Goal: Task Accomplishment & Management: Use online tool/utility

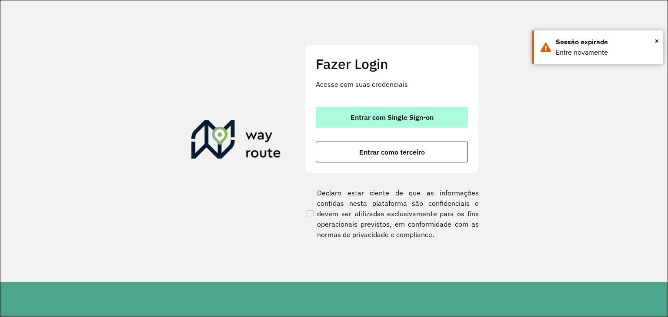
click at [363, 122] on button "Entrar com Single Sign-on" at bounding box center [392, 117] width 152 height 21
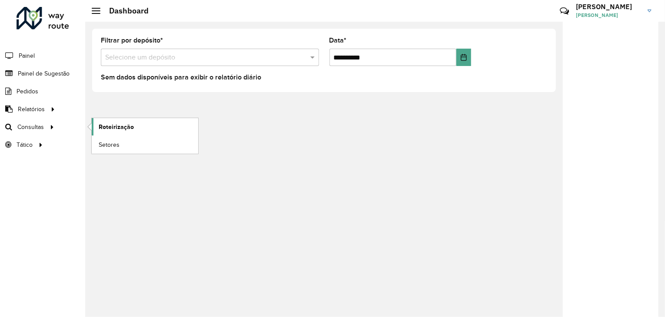
click at [111, 131] on link "Roteirização" at bounding box center [145, 126] width 106 height 17
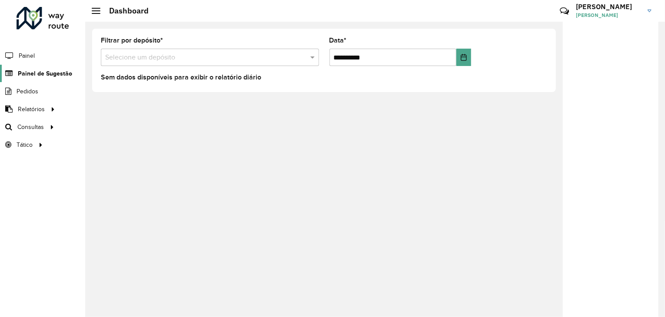
click at [53, 72] on span "Painel de Sugestão" at bounding box center [45, 73] width 54 height 9
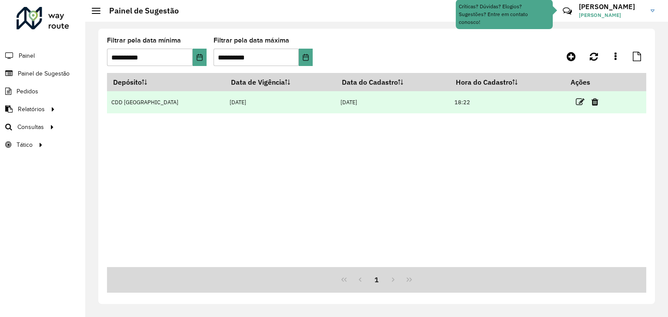
click at [582, 100] on td at bounding box center [591, 102] width 52 height 22
click at [580, 101] on icon at bounding box center [579, 102] width 9 height 9
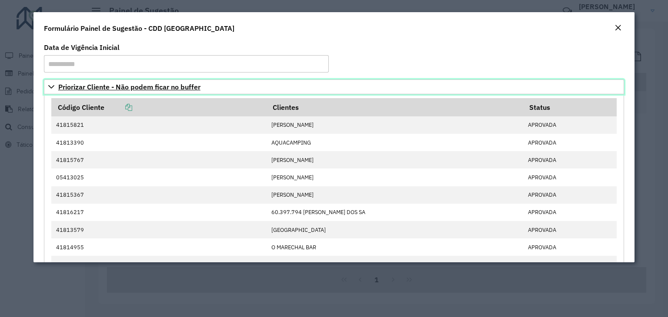
click at [54, 85] on link "Priorizar Cliente - Não podem ficar no buffer" at bounding box center [334, 87] width 580 height 15
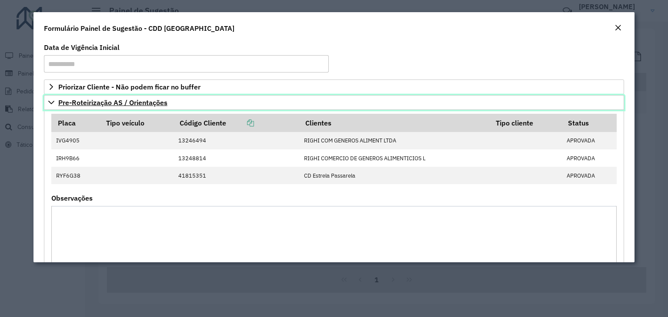
click at [51, 100] on icon at bounding box center [51, 102] width 7 height 7
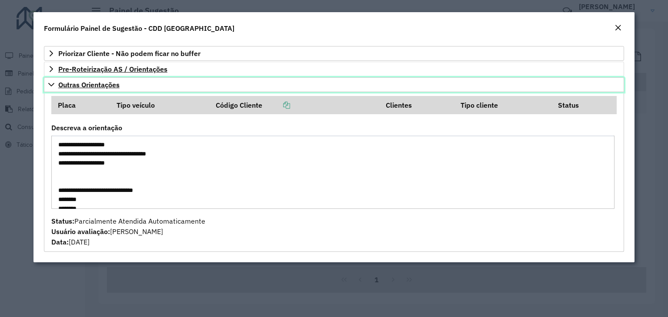
click at [50, 81] on icon at bounding box center [51, 84] width 7 height 7
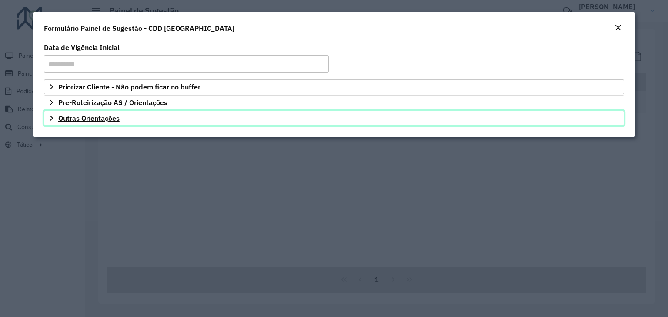
click at [132, 116] on link "Outras Orientações" at bounding box center [334, 118] width 580 height 15
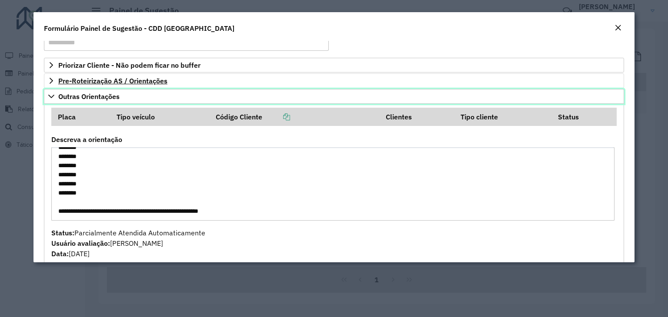
scroll to position [33, 0]
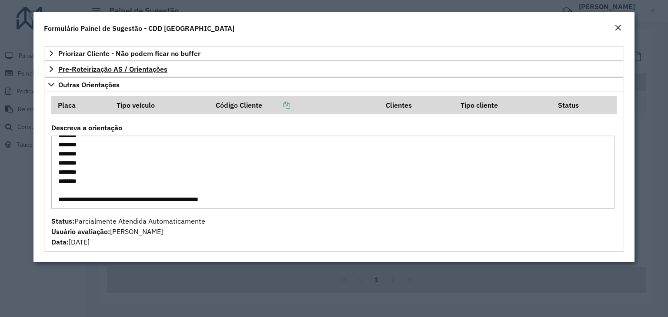
click at [618, 25] on em "Close" at bounding box center [617, 27] width 7 height 7
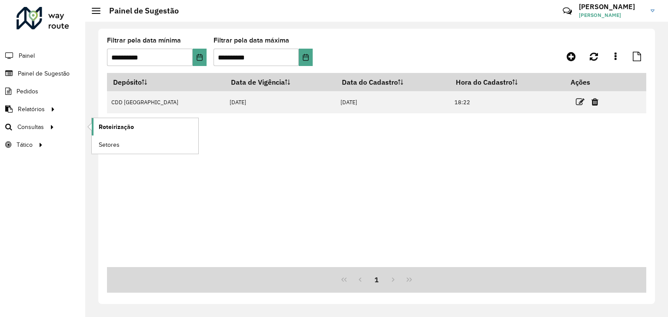
click at [103, 123] on span "Roteirização" at bounding box center [116, 127] width 35 height 9
click at [103, 127] on span "Roteirização" at bounding box center [116, 127] width 35 height 9
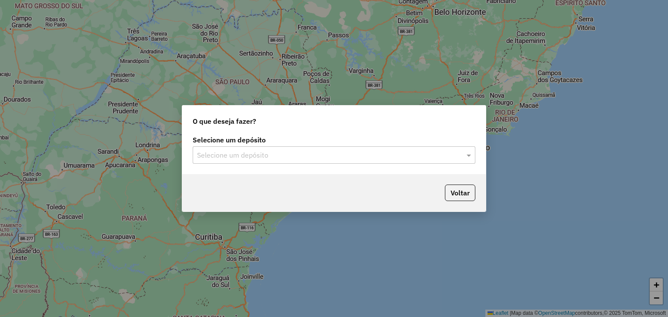
click at [289, 162] on div "Selecione um depósito" at bounding box center [334, 154] width 282 height 17
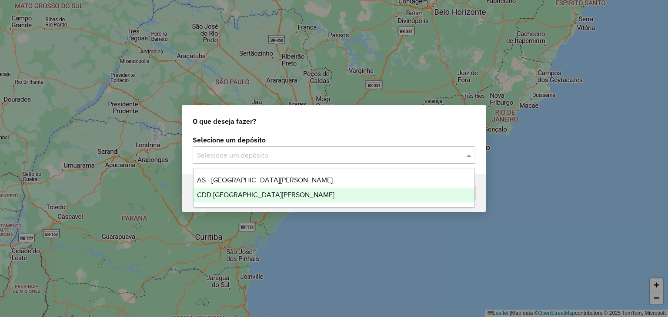
click at [270, 192] on div "CDD [GEOGRAPHIC_DATA][PERSON_NAME]" at bounding box center [333, 195] width 281 height 15
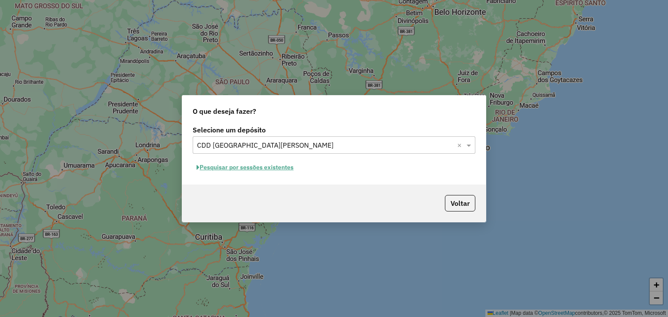
click at [274, 171] on button "Pesquisar por sessões existentes" at bounding box center [245, 167] width 105 height 13
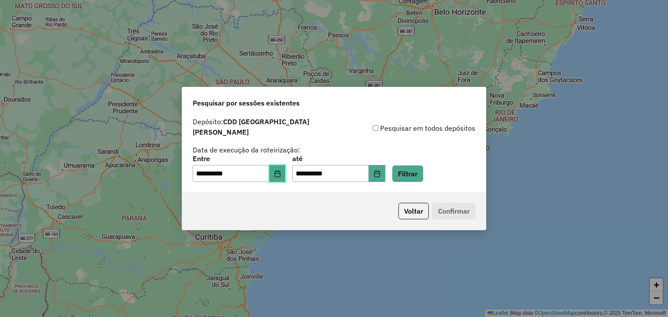
click at [280, 170] on icon "Choose Date" at bounding box center [277, 173] width 6 height 7
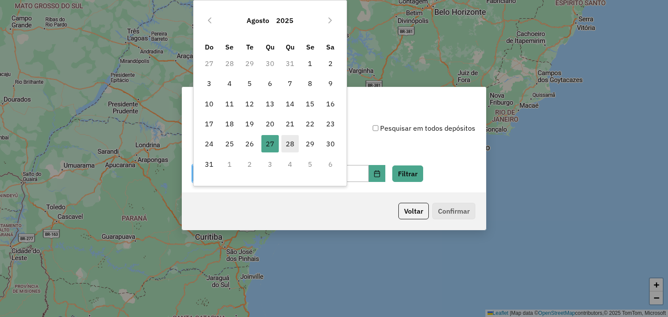
click at [294, 141] on span "28" at bounding box center [289, 143] width 17 height 17
type input "**********"
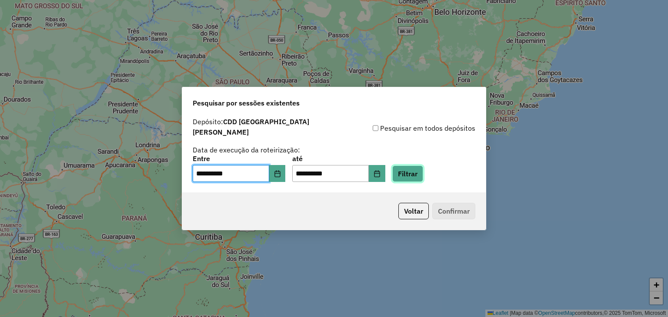
click at [421, 172] on button "Filtrar" at bounding box center [407, 174] width 31 height 17
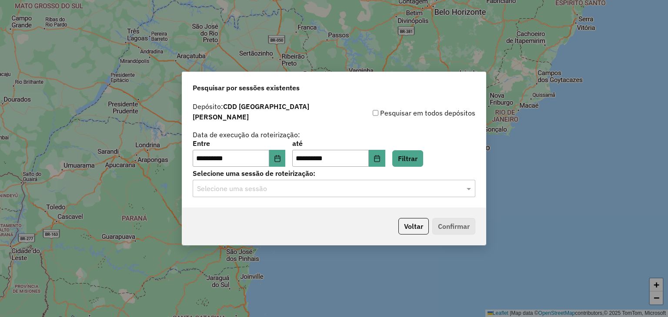
click at [260, 184] on input "text" at bounding box center [325, 189] width 256 height 10
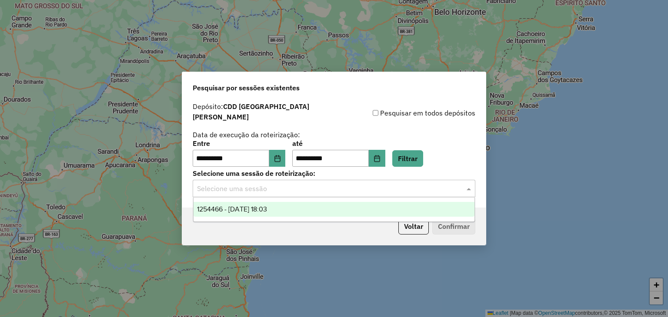
click at [256, 205] on div "1254466 - [DATE] 18:03" at bounding box center [333, 209] width 281 height 15
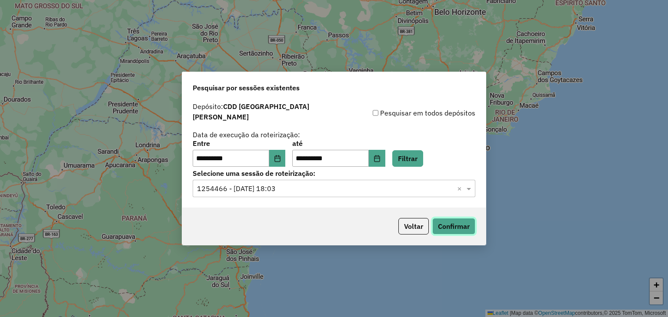
click at [458, 218] on button "Confirmar" at bounding box center [453, 226] width 43 height 17
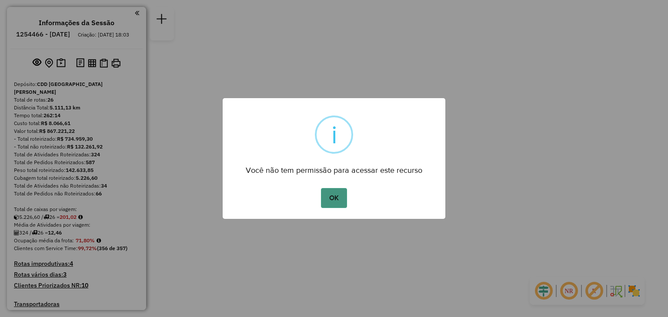
click at [332, 197] on button "OK" at bounding box center [334, 198] width 26 height 20
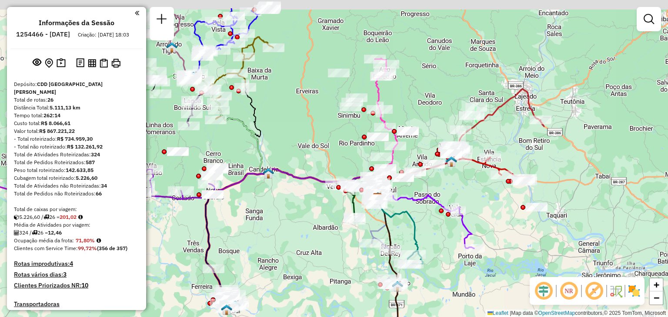
drag, startPoint x: 265, startPoint y: 170, endPoint x: 320, endPoint y: 223, distance: 75.9
click at [320, 223] on div "Janela de atendimento Grade de atendimento Capacidade Transportadoras Veículos …" at bounding box center [334, 158] width 668 height 317
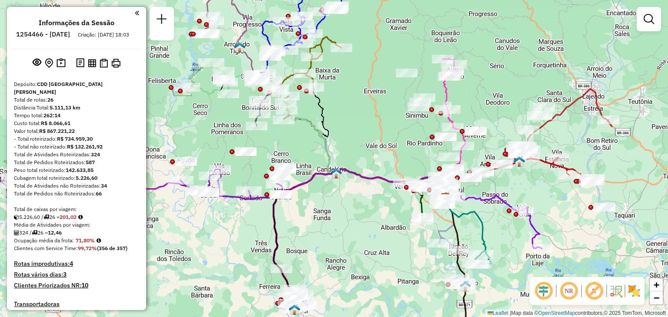
drag, startPoint x: 297, startPoint y: 127, endPoint x: 353, endPoint y: 115, distance: 56.9
click at [353, 115] on div "Janela de atendimento Grade de atendimento Capacidade Transportadoras Veículos …" at bounding box center [334, 158] width 668 height 317
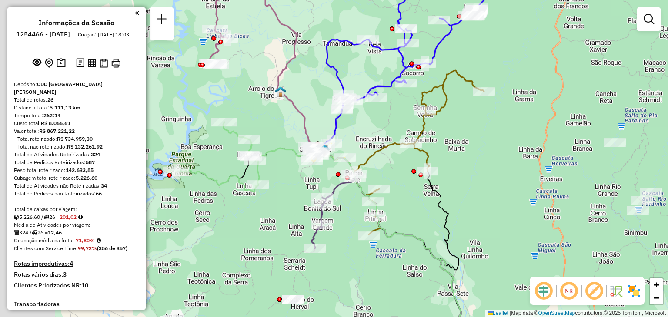
drag, startPoint x: 291, startPoint y: 111, endPoint x: 363, endPoint y: 129, distance: 74.6
click at [365, 119] on div "Janela de atendimento Grade de atendimento Capacidade Transportadoras Veículos …" at bounding box center [334, 158] width 668 height 317
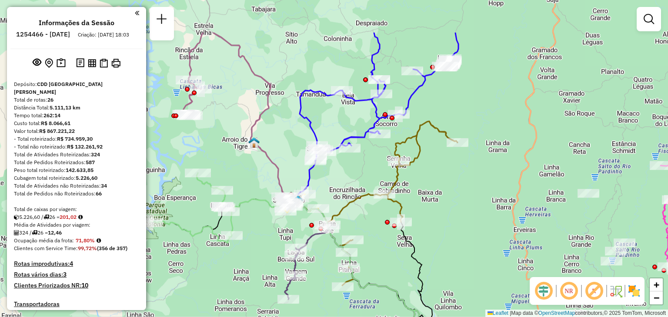
drag, startPoint x: 395, startPoint y: 106, endPoint x: 357, endPoint y: 171, distance: 75.4
click at [357, 171] on div "Janela de atendimento Grade de atendimento Capacidade Transportadoras Veículos …" at bounding box center [334, 158] width 668 height 317
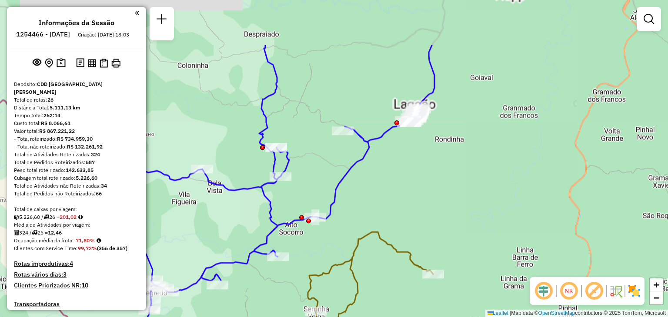
drag, startPoint x: 452, startPoint y: 63, endPoint x: 429, endPoint y: 161, distance: 100.5
click at [430, 161] on div "Janela de atendimento Grade de atendimento Capacidade Transportadoras Veículos …" at bounding box center [334, 158] width 668 height 317
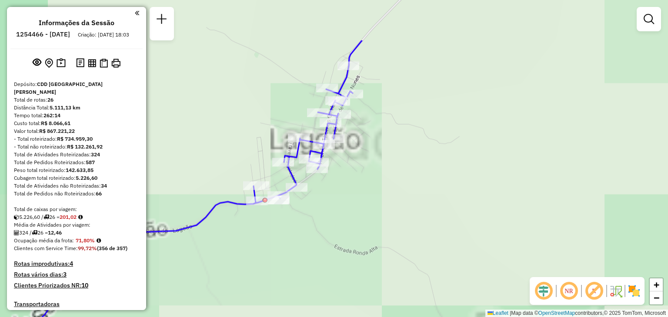
drag, startPoint x: 304, startPoint y: 91, endPoint x: 375, endPoint y: 164, distance: 101.4
click at [375, 164] on div "Janela de atendimento Grade de atendimento Capacidade Transportadoras Veículos …" at bounding box center [334, 158] width 668 height 317
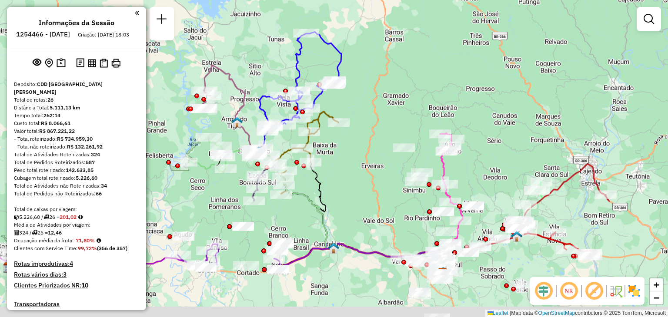
drag, startPoint x: 391, startPoint y: 219, endPoint x: 339, endPoint y: 99, distance: 131.8
click at [339, 100] on div "Janela de atendimento Grade de atendimento Capacidade Transportadoras Veículos …" at bounding box center [334, 158] width 668 height 317
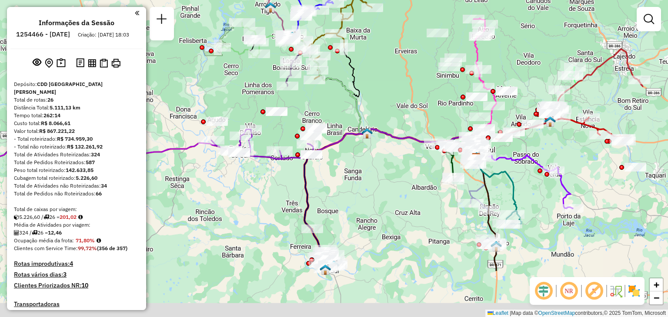
drag, startPoint x: 320, startPoint y: 169, endPoint x: 372, endPoint y: 83, distance: 100.6
click at [372, 83] on div "Janela de atendimento Grade de atendimento Capacidade Transportadoras Veículos …" at bounding box center [334, 158] width 668 height 317
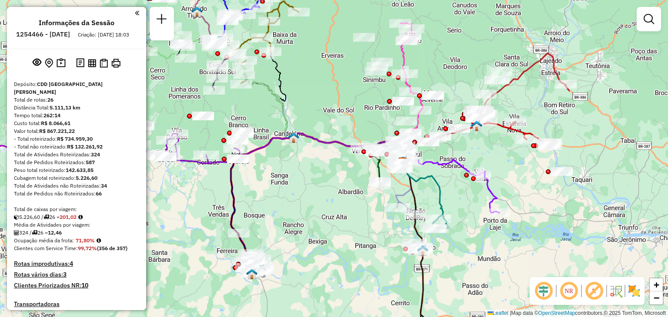
drag, startPoint x: 541, startPoint y: 193, endPoint x: 384, endPoint y: 244, distance: 164.6
click at [384, 244] on div "Janela de atendimento Grade de atendimento Capacidade Transportadoras Veículos …" at bounding box center [334, 158] width 668 height 317
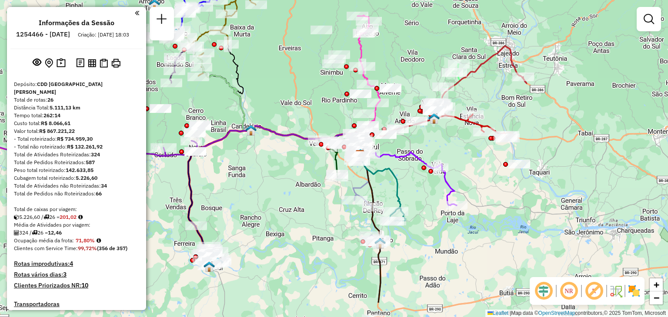
drag, startPoint x: 431, startPoint y: 212, endPoint x: 468, endPoint y: 166, distance: 59.0
click at [468, 166] on div "Janela de atendimento Grade de atendimento Capacidade Transportadoras Veículos …" at bounding box center [334, 158] width 668 height 317
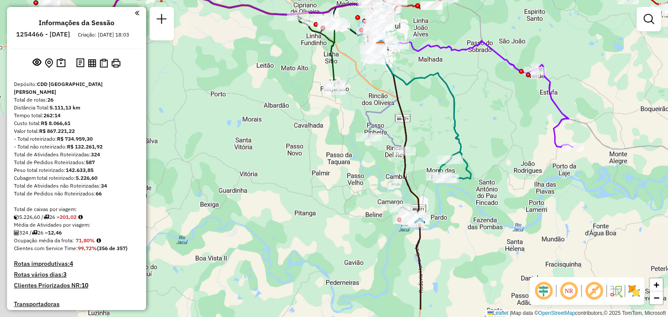
drag, startPoint x: 359, startPoint y: 247, endPoint x: 448, endPoint y: 208, distance: 97.3
click at [448, 208] on div "Janela de atendimento Grade de atendimento Capacidade Transportadoras Veículos …" at bounding box center [334, 158] width 668 height 317
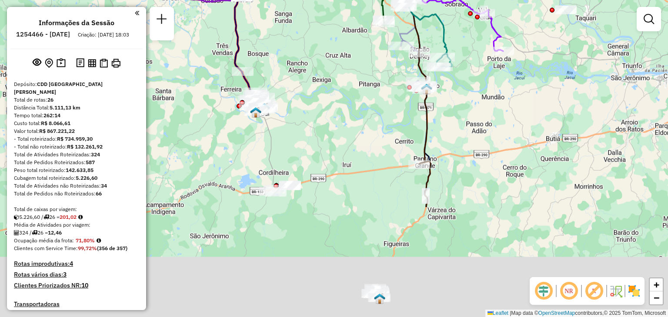
drag, startPoint x: 438, startPoint y: 263, endPoint x: 452, endPoint y: 121, distance: 142.3
click at [452, 121] on div "Janela de atendimento Grade de atendimento Capacidade Transportadoras Veículos …" at bounding box center [334, 158] width 668 height 317
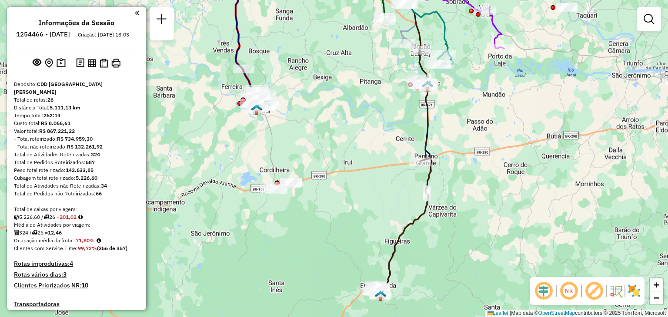
drag, startPoint x: 400, startPoint y: 275, endPoint x: 444, endPoint y: 183, distance: 101.7
click at [444, 183] on div "Janela de atendimento Grade de atendimento Capacidade Transportadoras Veículos …" at bounding box center [334, 158] width 668 height 317
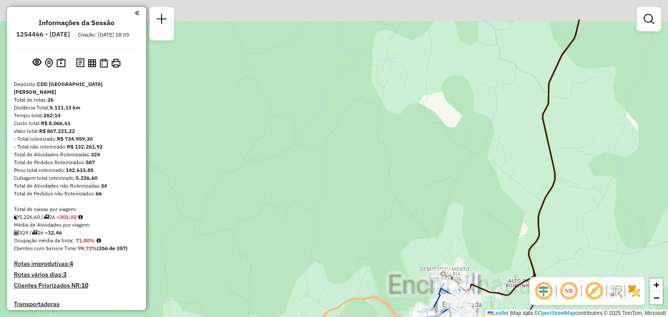
drag, startPoint x: 332, startPoint y: 143, endPoint x: 457, endPoint y: 251, distance: 164.8
click at [457, 250] on div "Janela de atendimento Grade de atendimento Capacidade Transportadoras Veículos …" at bounding box center [334, 158] width 668 height 317
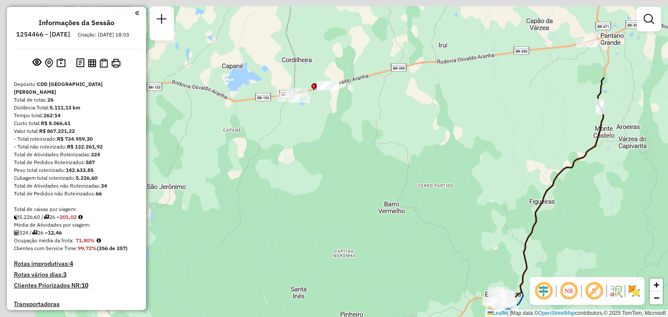
drag, startPoint x: 286, startPoint y: 94, endPoint x: 418, endPoint y: 220, distance: 182.3
click at [418, 220] on div "Janela de atendimento Grade de atendimento Capacidade Transportadoras Veículos …" at bounding box center [334, 158] width 668 height 317
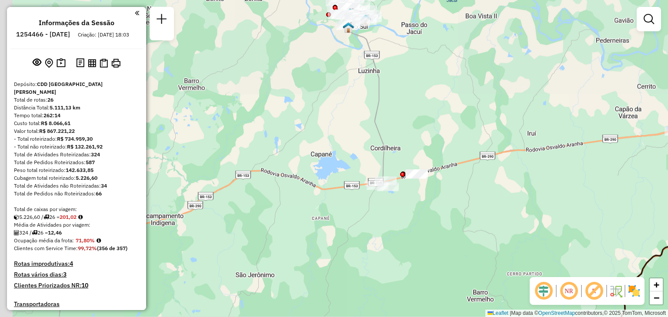
drag, startPoint x: 345, startPoint y: 136, endPoint x: 417, endPoint y: 207, distance: 101.4
click at [417, 207] on div "Janela de atendimento Grade de atendimento Capacidade Transportadoras Veículos …" at bounding box center [334, 158] width 668 height 317
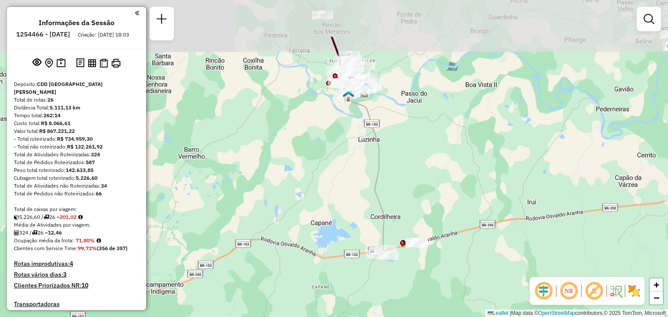
click at [353, 199] on div "Janela de atendimento Grade de atendimento Capacidade Transportadoras Veículos …" at bounding box center [334, 158] width 668 height 317
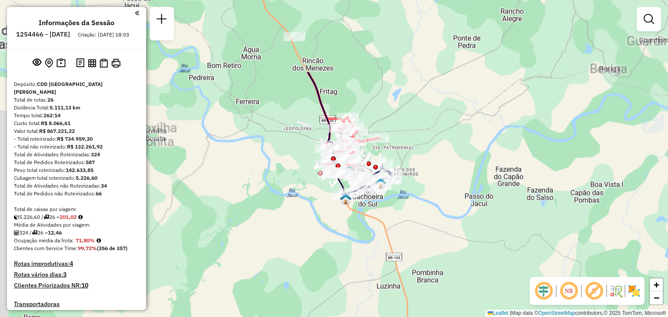
drag, startPoint x: 385, startPoint y: 83, endPoint x: 396, endPoint y: 166, distance: 83.7
click at [411, 188] on div "Janela de atendimento Grade de atendimento Capacidade Transportadoras Veículos …" at bounding box center [334, 158] width 668 height 317
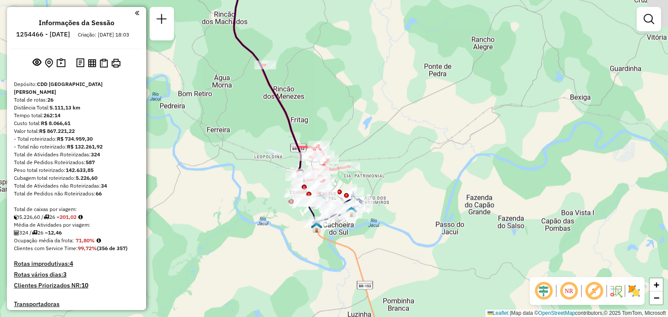
drag, startPoint x: 447, startPoint y: 151, endPoint x: 384, endPoint y: 197, distance: 78.0
click at [385, 197] on div "Janela de atendimento Grade de atendimento Capacidade Transportadoras Veículos …" at bounding box center [334, 158] width 668 height 317
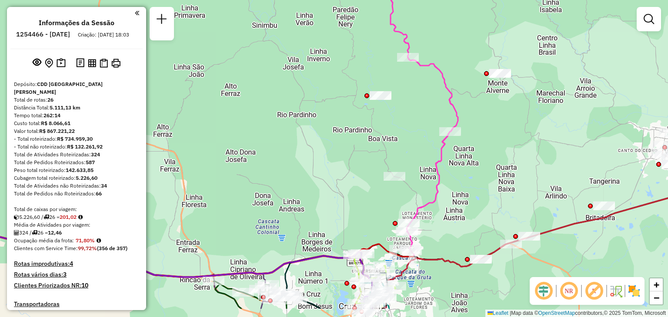
drag, startPoint x: 464, startPoint y: 181, endPoint x: 480, endPoint y: 144, distance: 40.3
click at [478, 139] on div "Janela de atendimento Grade de atendimento Capacidade Transportadoras Veículos …" at bounding box center [334, 158] width 668 height 317
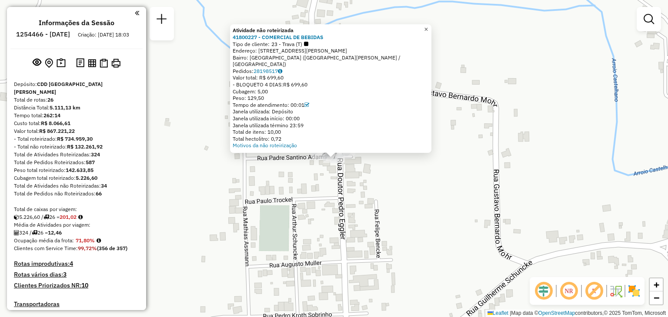
click at [428, 33] on span "×" at bounding box center [426, 29] width 4 height 7
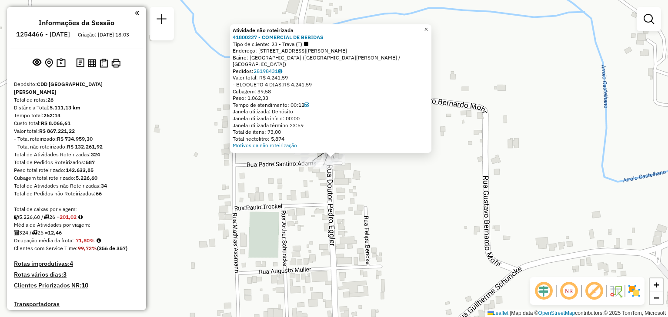
click at [428, 33] on span "×" at bounding box center [426, 29] width 4 height 7
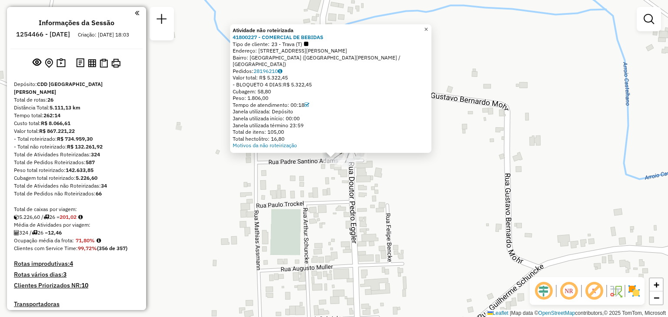
click at [428, 32] on span "×" at bounding box center [426, 29] width 4 height 7
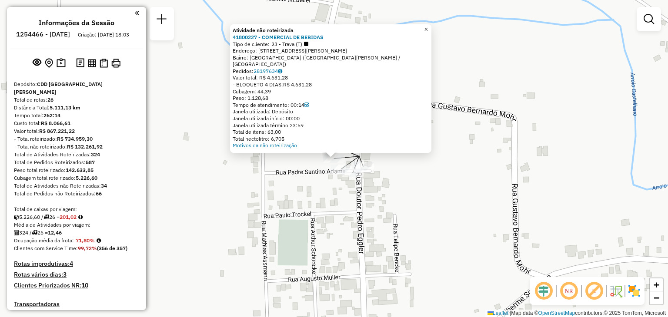
click at [428, 33] on span "×" at bounding box center [426, 29] width 4 height 7
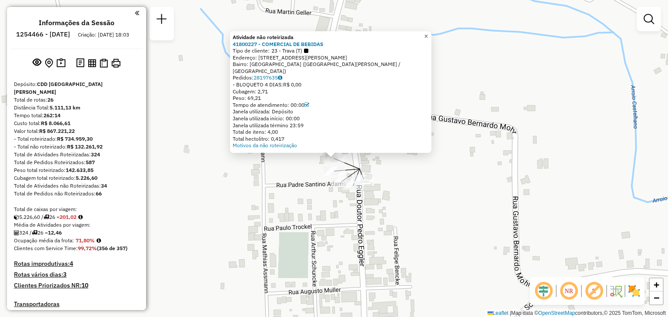
click at [428, 40] on span "×" at bounding box center [426, 36] width 4 height 7
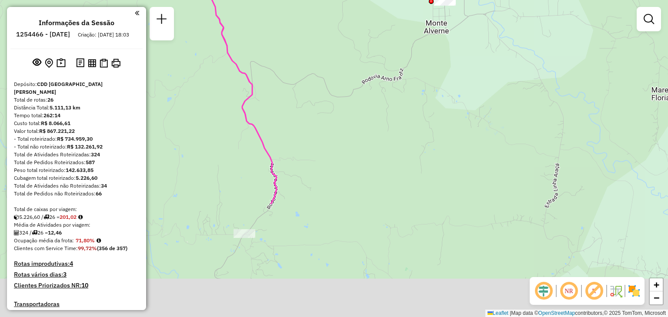
drag, startPoint x: 389, startPoint y: 219, endPoint x: 451, endPoint y: 37, distance: 192.1
click at [448, 39] on div "Janela de atendimento Grade de atendimento Capacidade Transportadoras Veículos …" at bounding box center [334, 158] width 668 height 317
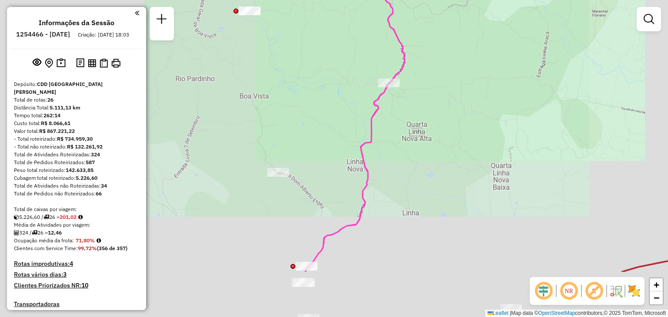
drag, startPoint x: 399, startPoint y: 132, endPoint x: 414, endPoint y: 120, distance: 19.4
click at [414, 120] on div "Janela de atendimento Grade de atendimento Capacidade Transportadoras Veículos …" at bounding box center [334, 158] width 668 height 317
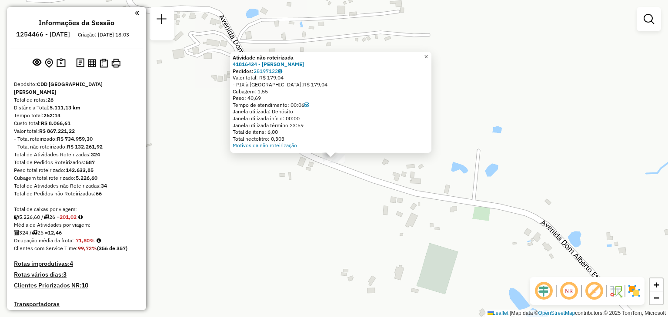
click at [428, 53] on span "×" at bounding box center [426, 56] width 4 height 7
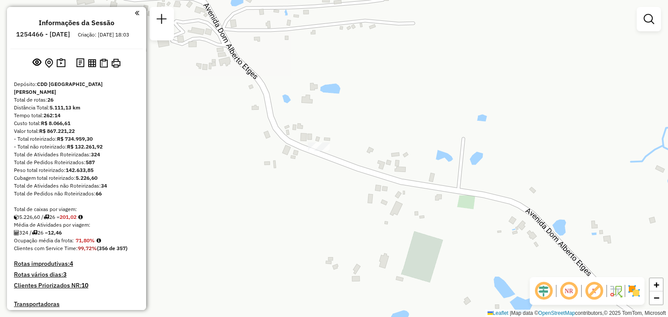
drag, startPoint x: 483, startPoint y: 133, endPoint x: 387, endPoint y: 77, distance: 110.4
click at [389, 78] on div "Janela de atendimento Grade de atendimento Capacidade Transportadoras Veículos …" at bounding box center [334, 158] width 668 height 317
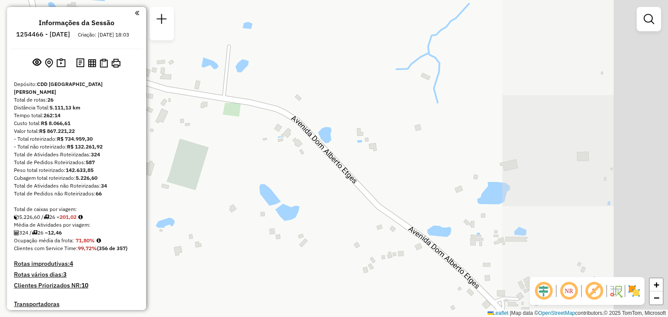
drag, startPoint x: 464, startPoint y: 142, endPoint x: 288, endPoint y: 85, distance: 184.8
click at [289, 86] on div "Janela de atendimento Grade de atendimento Capacidade Transportadoras Veículos …" at bounding box center [334, 158] width 668 height 317
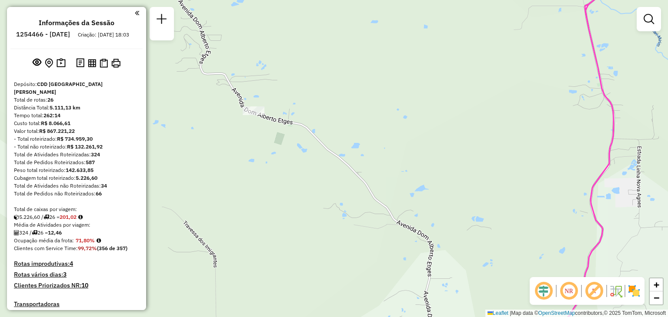
drag, startPoint x: 383, startPoint y: 194, endPoint x: 358, endPoint y: 154, distance: 46.9
click at [294, 123] on div "Janela de atendimento Grade de atendimento Capacidade Transportadoras Veículos …" at bounding box center [334, 158] width 668 height 317
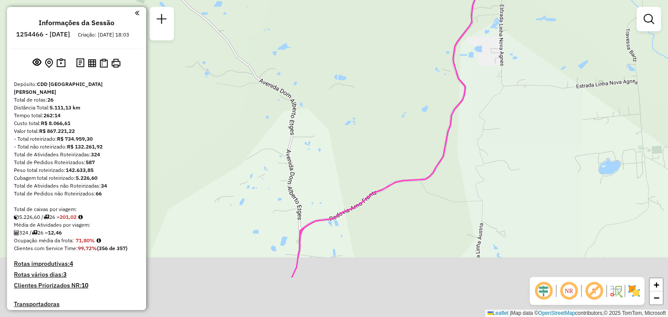
drag, startPoint x: 390, startPoint y: 155, endPoint x: 346, endPoint y: 87, distance: 80.8
click at [346, 87] on div "Janela de atendimento Grade de atendimento Capacidade Transportadoras Veículos …" at bounding box center [334, 158] width 668 height 317
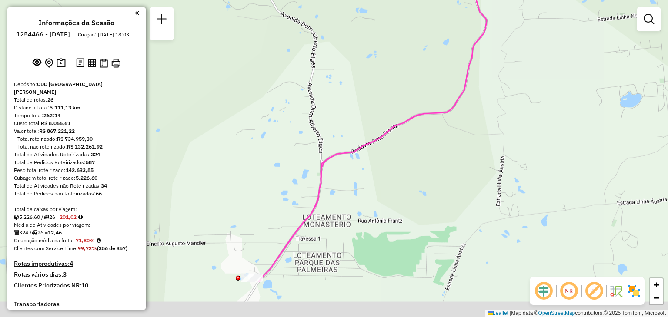
drag, startPoint x: 371, startPoint y: 162, endPoint x: 398, endPoint y: 90, distance: 76.4
click at [397, 89] on div "Janela de atendimento Grade de atendimento Capacidade Transportadoras Veículos …" at bounding box center [334, 158] width 668 height 317
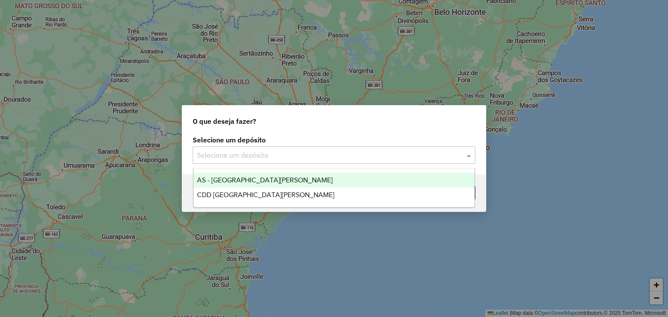
click at [339, 156] on input "text" at bounding box center [325, 155] width 256 height 10
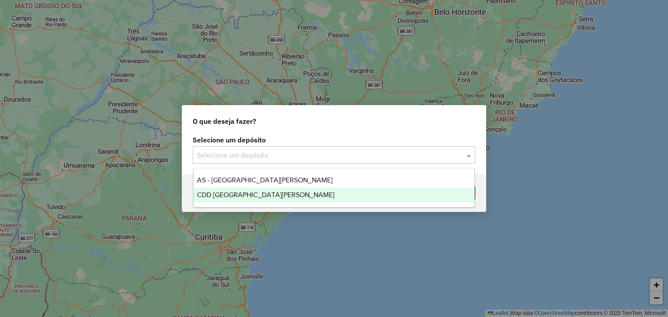
click at [275, 195] on div "CDD [GEOGRAPHIC_DATA][PERSON_NAME]" at bounding box center [333, 195] width 281 height 15
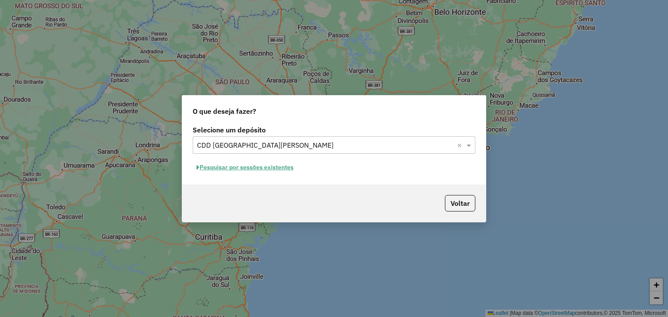
click at [262, 166] on button "Pesquisar por sessões existentes" at bounding box center [245, 167] width 105 height 13
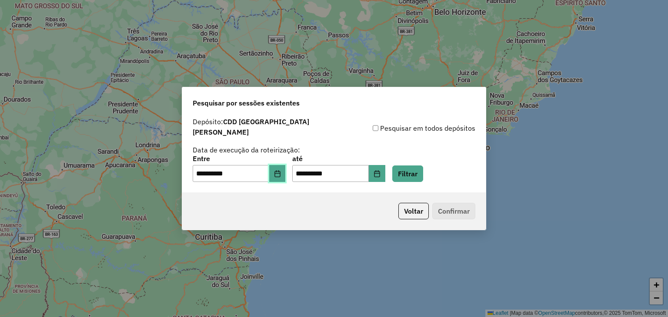
click at [285, 173] on button "Choose Date" at bounding box center [277, 173] width 17 height 17
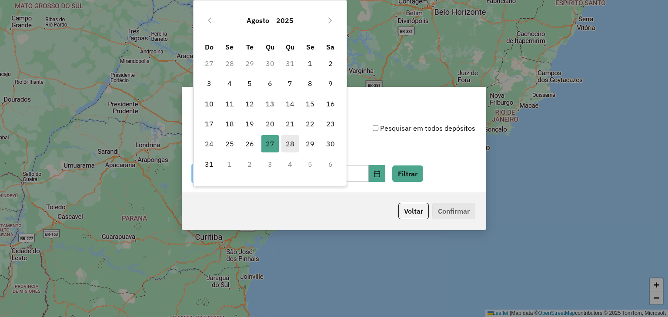
click at [289, 143] on span "28" at bounding box center [289, 143] width 17 height 17
type input "**********"
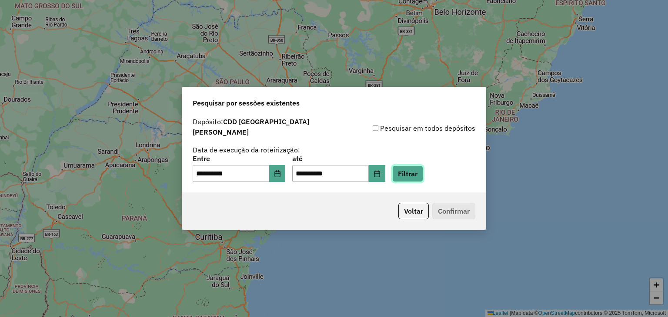
click at [421, 170] on button "Filtrar" at bounding box center [407, 174] width 31 height 17
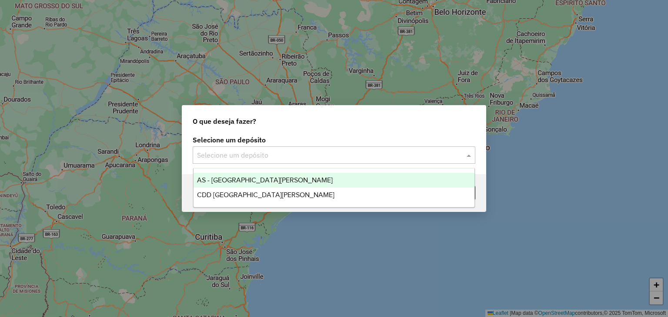
click at [300, 152] on input "text" at bounding box center [325, 155] width 256 height 10
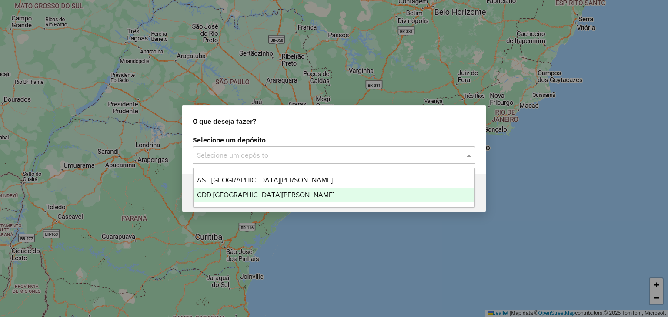
click at [279, 188] on div "CDD [GEOGRAPHIC_DATA][PERSON_NAME]" at bounding box center [333, 195] width 281 height 15
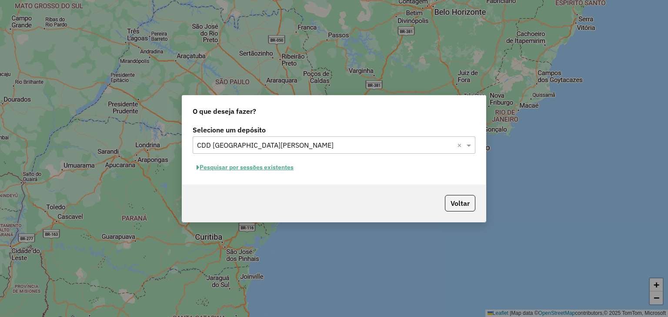
click at [272, 168] on button "Pesquisar por sessões existentes" at bounding box center [245, 167] width 105 height 13
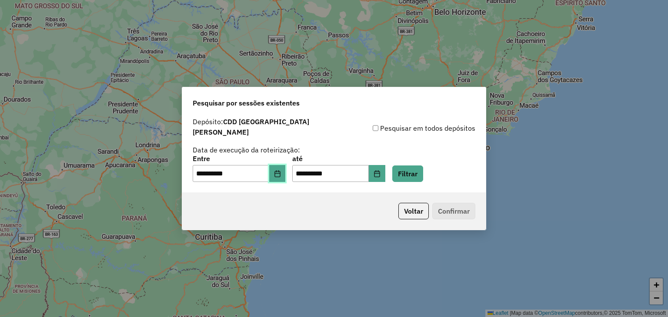
click at [279, 173] on button "Choose Date" at bounding box center [277, 173] width 17 height 17
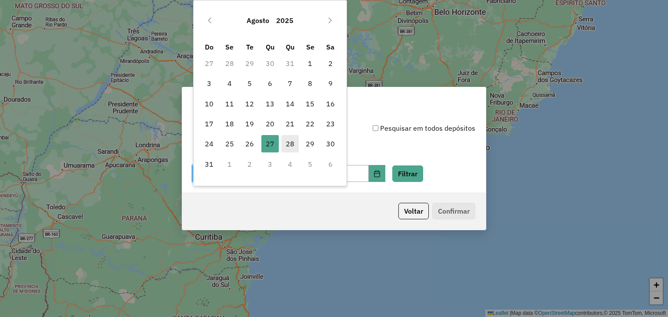
click at [286, 139] on span "28" at bounding box center [289, 143] width 17 height 17
type input "**********"
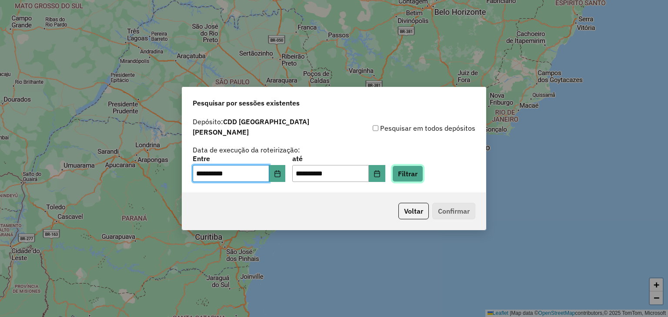
click at [413, 173] on button "Filtrar" at bounding box center [407, 174] width 31 height 17
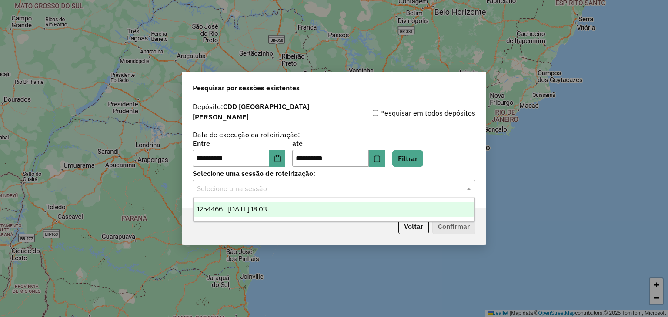
click at [319, 184] on input "text" at bounding box center [325, 189] width 256 height 10
click at [302, 212] on div "1254466 - 28/08/2025 18:03" at bounding box center [333, 209] width 281 height 15
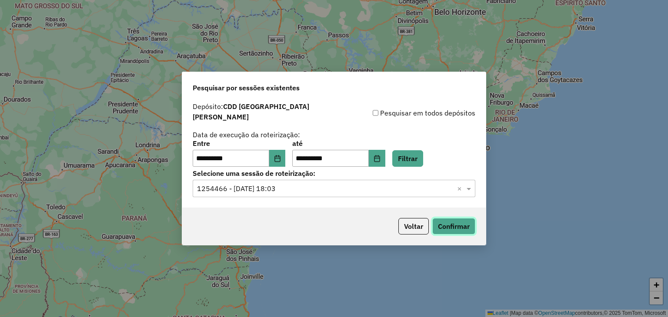
click at [442, 224] on button "Confirmar" at bounding box center [453, 226] width 43 height 17
click at [385, 153] on button "Choose Date" at bounding box center [377, 158] width 17 height 17
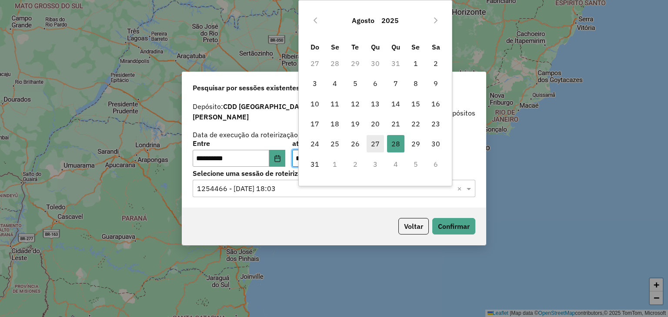
click at [376, 143] on span "27" at bounding box center [374, 143] width 17 height 17
type input "**********"
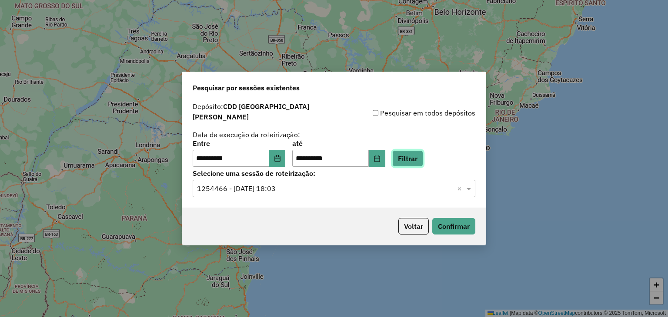
click at [411, 152] on button "Filtrar" at bounding box center [407, 158] width 31 height 17
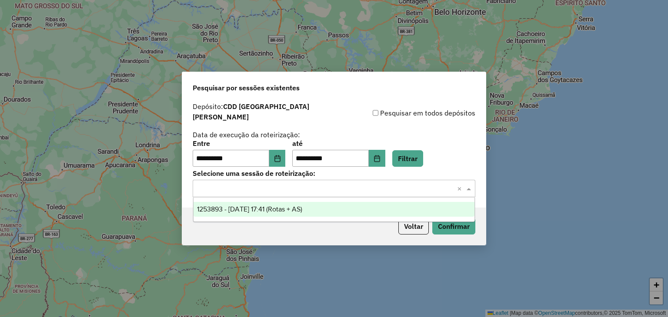
click at [333, 186] on input "text" at bounding box center [325, 189] width 256 height 10
click at [285, 213] on div "1253893 - 27/08/2025 17:41 (Rotas + AS)" at bounding box center [333, 209] width 281 height 15
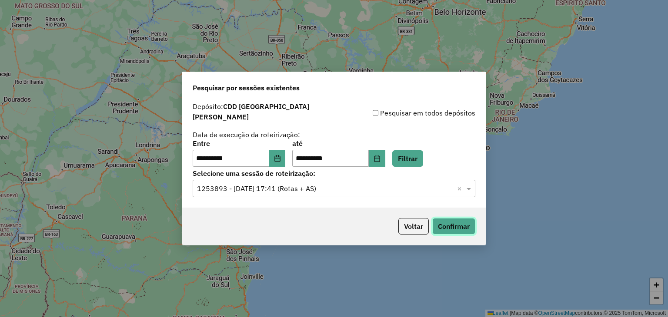
click at [449, 219] on button "Confirmar" at bounding box center [453, 226] width 43 height 17
click at [380, 156] on icon "Choose Date" at bounding box center [376, 158] width 7 height 7
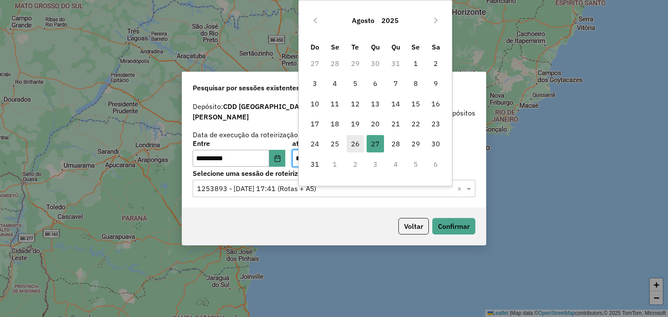
click at [359, 143] on span "26" at bounding box center [354, 143] width 17 height 17
type input "**********"
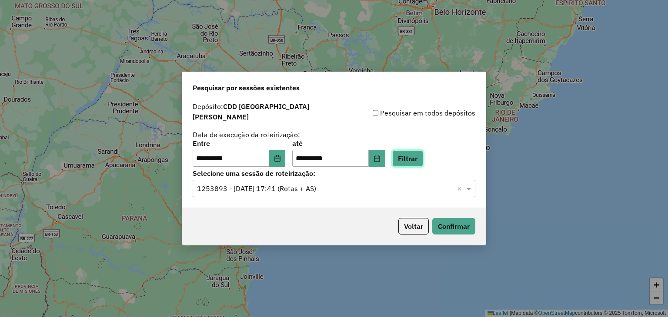
click at [423, 152] on button "Filtrar" at bounding box center [407, 158] width 31 height 17
click at [325, 187] on input "text" at bounding box center [325, 189] width 256 height 10
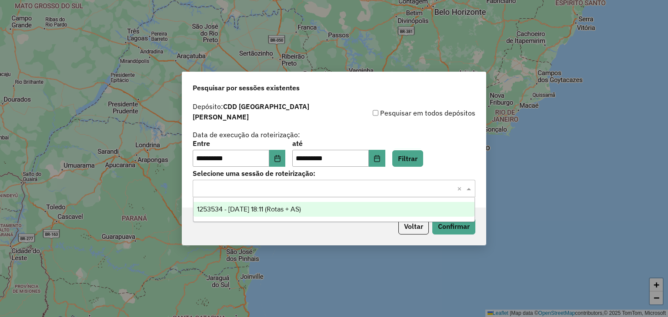
click at [301, 206] on span "1253534 - 26/08/2025 18:11 (Rotas + AS)" at bounding box center [249, 209] width 104 height 7
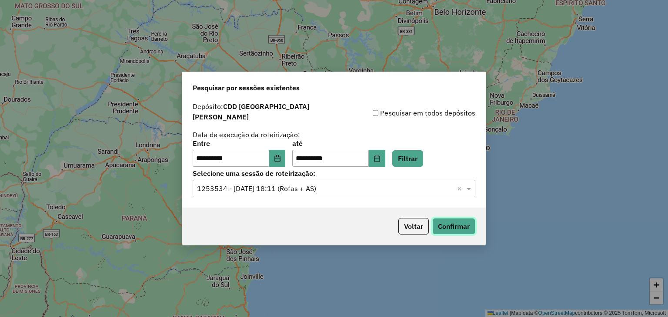
click at [448, 220] on button "Confirmar" at bounding box center [453, 226] width 43 height 17
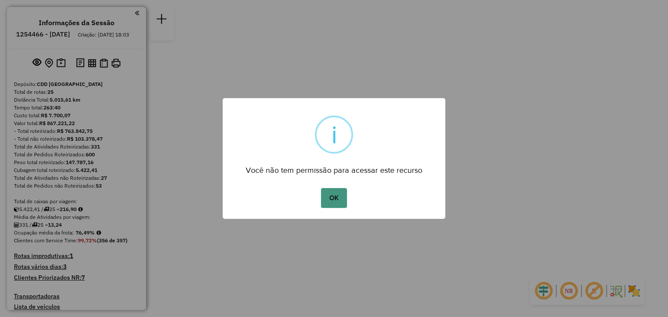
click at [340, 194] on button "OK" at bounding box center [334, 198] width 26 height 20
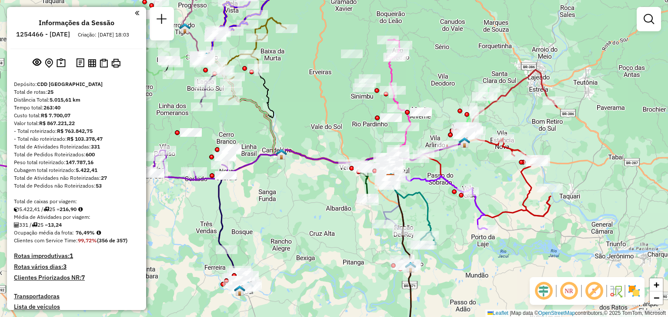
drag, startPoint x: 369, startPoint y: 179, endPoint x: 425, endPoint y: 200, distance: 60.2
click at [425, 200] on icon at bounding box center [411, 205] width 50 height 80
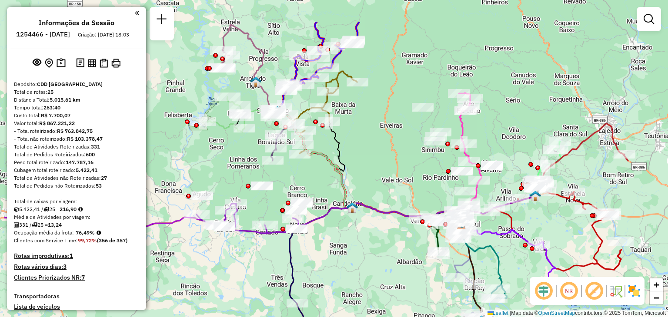
drag, startPoint x: 298, startPoint y: 113, endPoint x: 369, endPoint y: 167, distance: 88.7
click at [369, 167] on div "Janela de atendimento Grade de atendimento Capacidade Transportadoras Veículos …" at bounding box center [334, 158] width 668 height 317
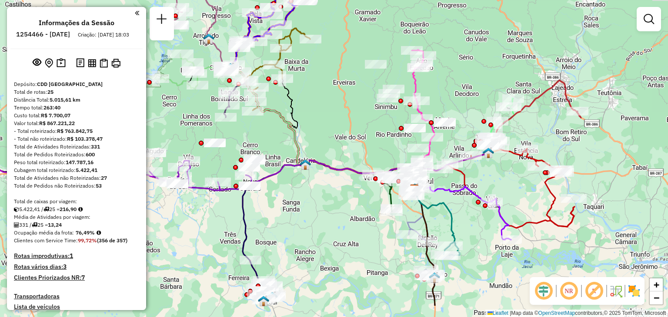
drag, startPoint x: 391, startPoint y: 258, endPoint x: 344, endPoint y: 213, distance: 65.5
click at [344, 213] on div "Janela de atendimento Grade de atendimento Capacidade Transportadoras Veículos …" at bounding box center [334, 158] width 668 height 317
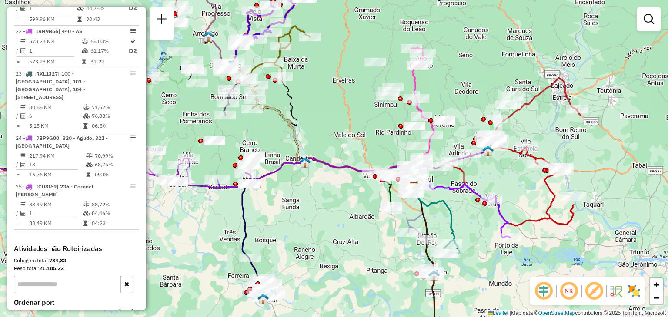
scroll to position [1432, 0]
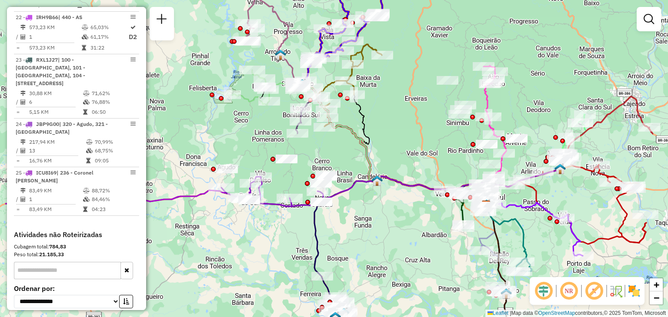
drag, startPoint x: 312, startPoint y: 144, endPoint x: 384, endPoint y: 162, distance: 74.4
click at [384, 162] on div "Janela de atendimento Grade de atendimento Capacidade Transportadoras Veículos …" at bounding box center [334, 158] width 668 height 317
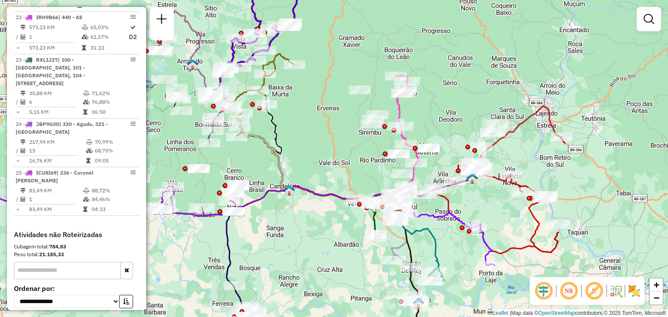
drag, startPoint x: 393, startPoint y: 151, endPoint x: 301, endPoint y: 164, distance: 92.6
click at [301, 163] on div "Janela de atendimento Grade de atendimento Capacidade Transportadoras Veículos …" at bounding box center [334, 158] width 668 height 317
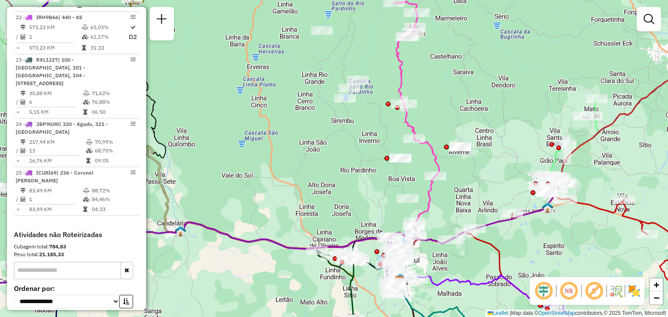
drag, startPoint x: 468, startPoint y: 177, endPoint x: 447, endPoint y: 200, distance: 30.8
click at [447, 200] on div "Janela de atendimento Grade de atendimento Capacidade Transportadoras Veículos …" at bounding box center [334, 158] width 668 height 317
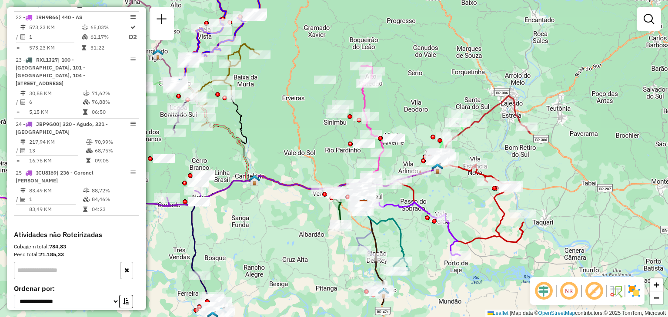
drag, startPoint x: 503, startPoint y: 241, endPoint x: 452, endPoint y: 197, distance: 67.5
click at [452, 197] on div "Janela de atendimento Grade de atendimento Capacidade Transportadoras Veículos …" at bounding box center [334, 158] width 668 height 317
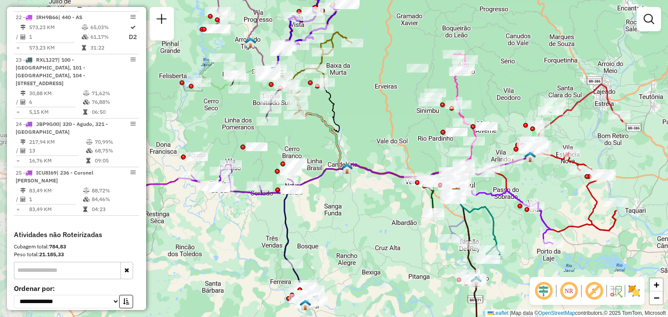
drag, startPoint x: 402, startPoint y: 111, endPoint x: 494, endPoint y: 99, distance: 93.3
click at [494, 99] on div "Janela de atendimento Grade de atendimento Capacidade Transportadoras Veículos …" at bounding box center [334, 158] width 668 height 317
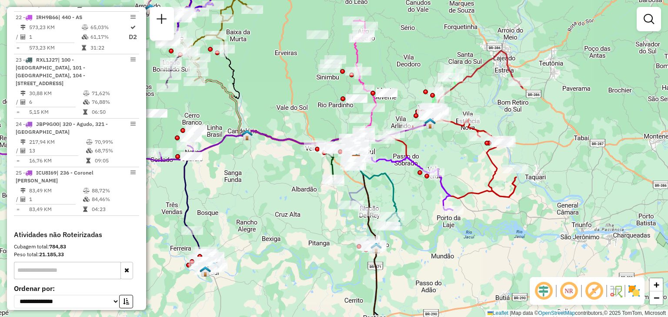
drag, startPoint x: 389, startPoint y: 134, endPoint x: 289, endPoint y: 101, distance: 105.4
click at [289, 101] on div "Janela de atendimento Grade de atendimento Capacidade Transportadoras Veículos …" at bounding box center [334, 158] width 668 height 317
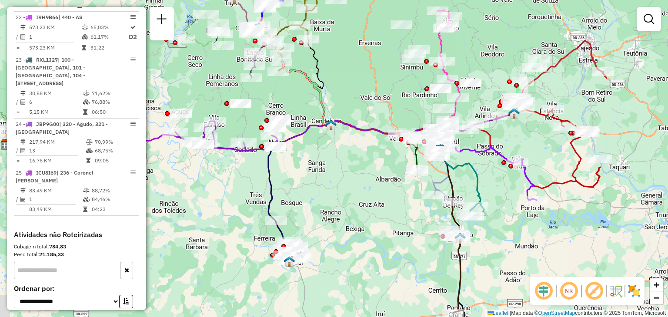
drag, startPoint x: 238, startPoint y: 167, endPoint x: 322, endPoint y: 157, distance: 84.5
click at [322, 157] on div "Janela de atendimento Grade de atendimento Capacidade Transportadoras Veículos …" at bounding box center [334, 158] width 668 height 317
click at [546, 295] on em at bounding box center [543, 291] width 21 height 21
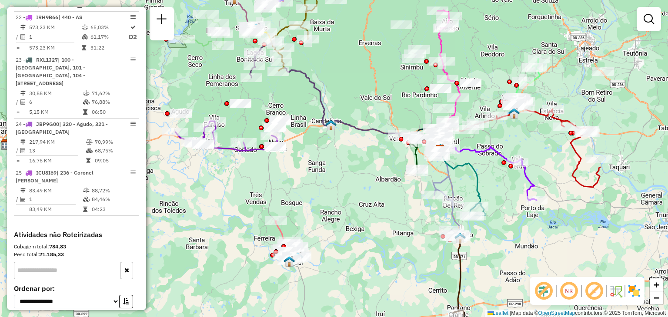
click at [546, 295] on em at bounding box center [543, 291] width 21 height 21
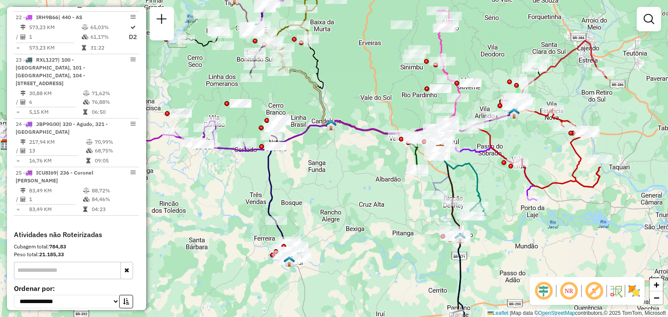
click at [546, 295] on em at bounding box center [543, 291] width 21 height 21
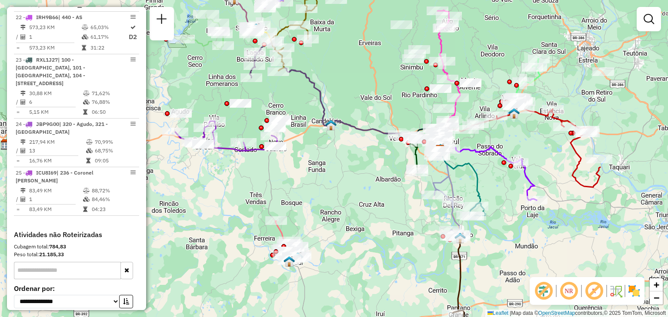
click at [593, 289] on em at bounding box center [593, 291] width 21 height 21
click at [628, 289] on img at bounding box center [634, 291] width 14 height 14
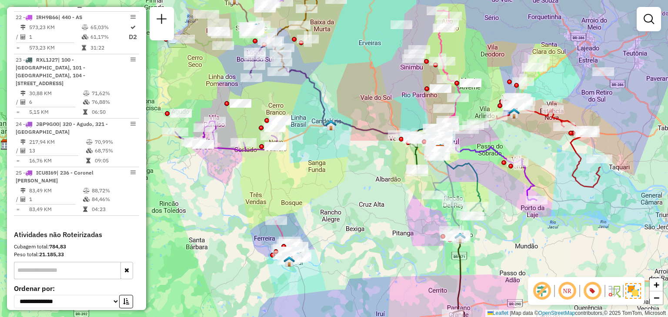
click at [628, 289] on img at bounding box center [633, 291] width 16 height 16
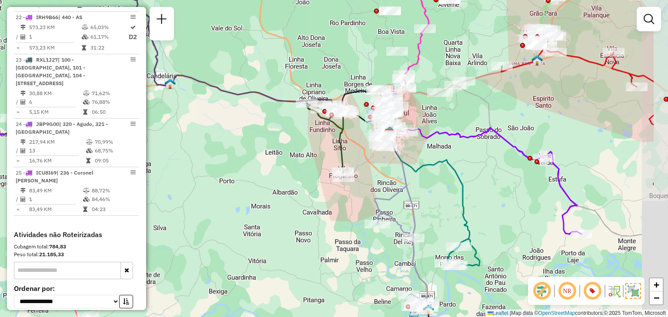
drag, startPoint x: 530, startPoint y: 177, endPoint x: 449, endPoint y: 199, distance: 83.7
click at [449, 199] on div "Janela de atendimento Grade de atendimento Capacidade Transportadoras Veículos …" at bounding box center [334, 158] width 668 height 317
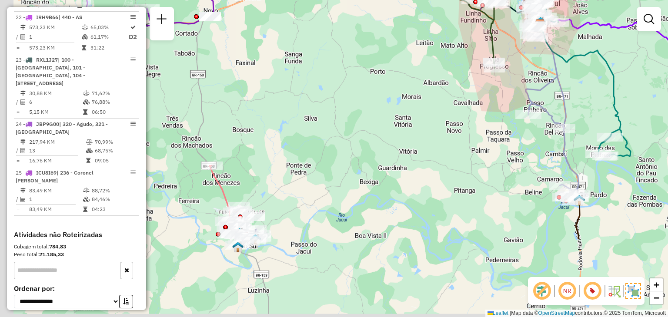
drag, startPoint x: 373, startPoint y: 235, endPoint x: 516, endPoint y: 129, distance: 178.0
click at [528, 120] on div "Rota 1 - Placa QJS6786 41809960 - ADRI PRESENTES Janela de atendimento Grade de…" at bounding box center [334, 158] width 668 height 317
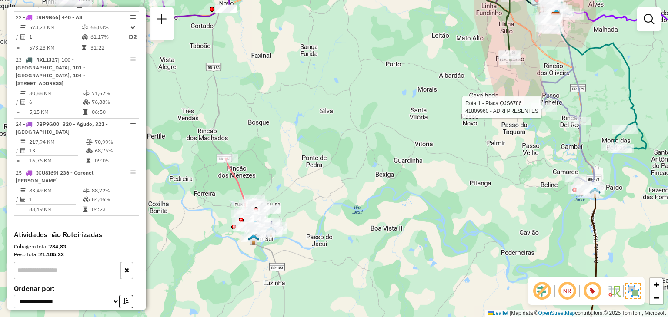
drag, startPoint x: 384, startPoint y: 192, endPoint x: 518, endPoint y: 162, distance: 136.6
click at [518, 162] on div "Rota 1 - Placa QJS6786 41809960 - ADRI PRESENTES Janela de atendimento Grade de…" at bounding box center [334, 158] width 668 height 317
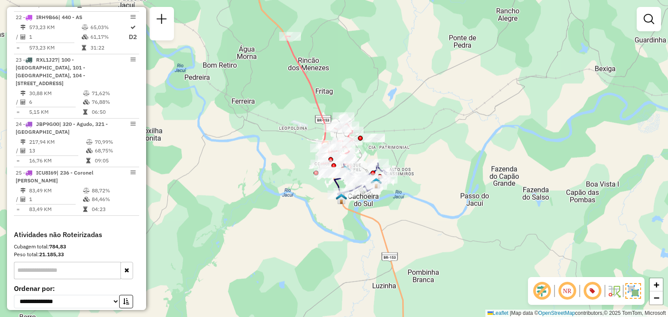
drag, startPoint x: 447, startPoint y: 256, endPoint x: 438, endPoint y: 169, distance: 87.4
click at [438, 169] on div "Rota 1 - Placa QJS6786 41809960 - ADRI PRESENTES Janela de atendimento Grade de…" at bounding box center [334, 158] width 668 height 317
drag, startPoint x: 502, startPoint y: 171, endPoint x: 393, endPoint y: 179, distance: 109.9
click at [393, 179] on div "Rota 1 - Placa QJS6786 41809960 - ADRI PRESENTES Janela de atendimento Grade de…" at bounding box center [334, 158] width 668 height 317
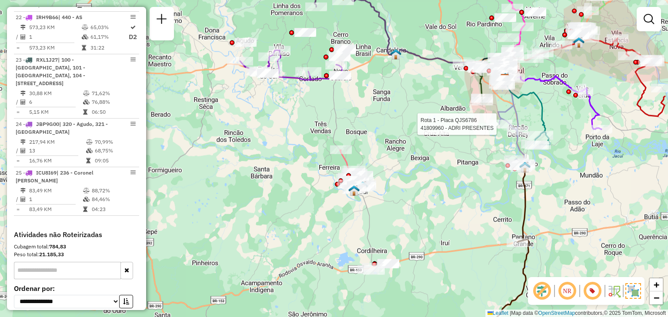
drag, startPoint x: 508, startPoint y: 211, endPoint x: 413, endPoint y: 186, distance: 98.2
click at [389, 164] on div "Rota 1 - Placa QJS6786 41809960 - ADRI PRESENTES Janela de atendimento Grade de…" at bounding box center [334, 158] width 668 height 317
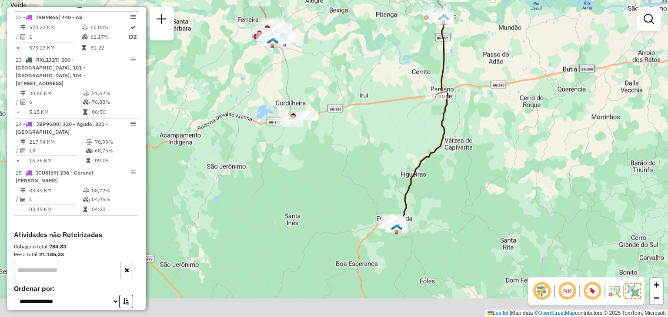
drag, startPoint x: 415, startPoint y: 254, endPoint x: 457, endPoint y: 78, distance: 180.9
click at [457, 78] on div "Rota 1 - Placa QJS6786 41809960 - ADRI PRESENTES Janela de atendimento Grade de…" at bounding box center [334, 158] width 668 height 317
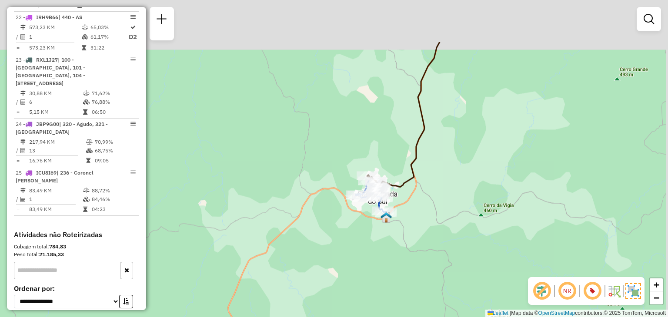
drag, startPoint x: 453, startPoint y: 94, endPoint x: 434, endPoint y: 197, distance: 104.7
click at [434, 197] on div "Rota 1 - Placa QJS6786 41809960 - ADRI PRESENTES Janela de atendimento Grade de…" at bounding box center [334, 158] width 668 height 317
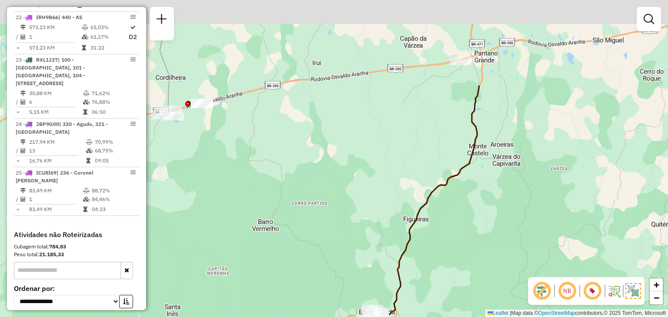
drag, startPoint x: 465, startPoint y: 113, endPoint x: 438, endPoint y: 237, distance: 126.8
click at [434, 244] on div "Rota 1 - Placa QJS6786 41809960 - ADRI PRESENTES Janela de atendimento Grade de…" at bounding box center [334, 158] width 668 height 317
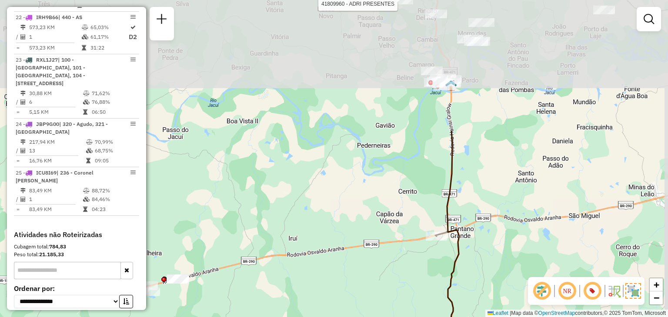
drag, startPoint x: 487, startPoint y: 107, endPoint x: 470, endPoint y: 269, distance: 162.5
click at [470, 269] on div "Rota 1 - Placa QJS6786 41809960 - ADRI PRESENTES Janela de atendimento Grade de…" at bounding box center [334, 158] width 668 height 317
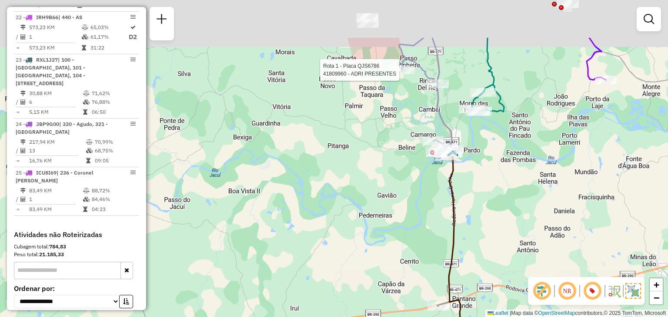
drag, startPoint x: 472, startPoint y: 133, endPoint x: 468, endPoint y: 230, distance: 97.8
click at [469, 230] on div "Rota 1 - Placa QJS6786 41809960 - ADRI PRESENTES Janela de atendimento Grade de…" at bounding box center [334, 158] width 668 height 317
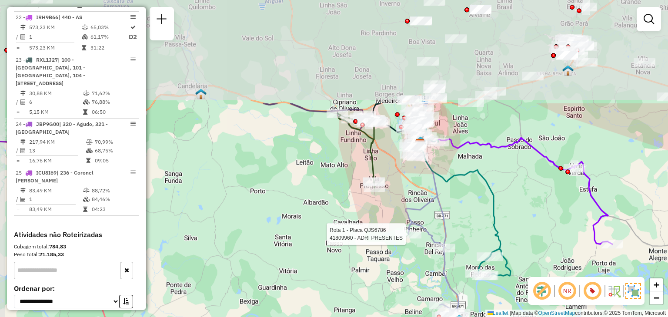
drag, startPoint x: 457, startPoint y: 79, endPoint x: 467, endPoint y: 214, distance: 135.6
click at [467, 214] on div "Rota 1 - Placa QJS6786 41809960 - ADRI PRESENTES Janela de atendimento Grade de…" at bounding box center [334, 158] width 668 height 317
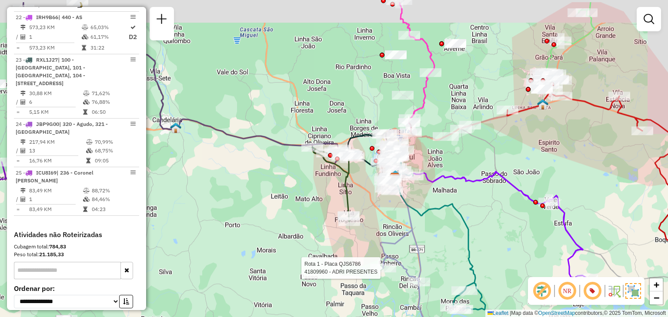
drag, startPoint x: 530, startPoint y: 182, endPoint x: 505, endPoint y: 218, distance: 43.4
click at [505, 218] on div "Rota 1 - Placa QJS6786 41809960 - ADRI PRESENTES Janela de atendimento Grade de…" at bounding box center [334, 158] width 668 height 317
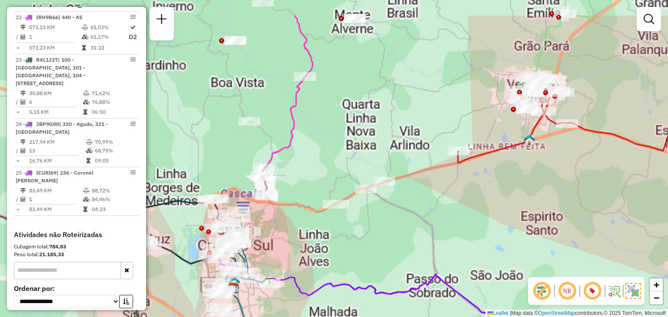
drag, startPoint x: 561, startPoint y: 122, endPoint x: 574, endPoint y: 181, distance: 60.3
click at [574, 181] on div "Rota 1 - Placa QJS6786 41809960 - ADRI PRESENTES Janela de atendimento Grade de…" at bounding box center [334, 158] width 668 height 317
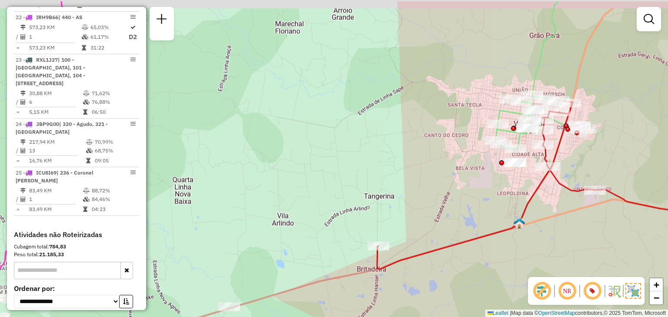
drag, startPoint x: 559, startPoint y: 128, endPoint x: 582, endPoint y: 161, distance: 40.3
click at [582, 161] on div "Rota 1 - Placa QJS6786 41809960 - ADRI PRESENTES Janela de atendimento Grade de…" at bounding box center [334, 158] width 668 height 317
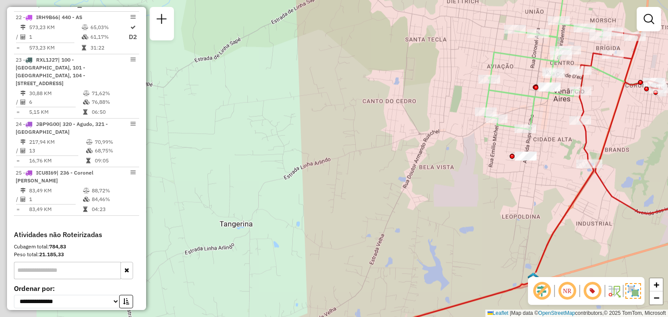
drag, startPoint x: 324, startPoint y: 159, endPoint x: 634, endPoint y: 121, distance: 313.0
click at [634, 121] on div "Rota 1 - Placa QJS6786 41809960 - ADRI PRESENTES Janela de atendimento Grade de…" at bounding box center [334, 158] width 668 height 317
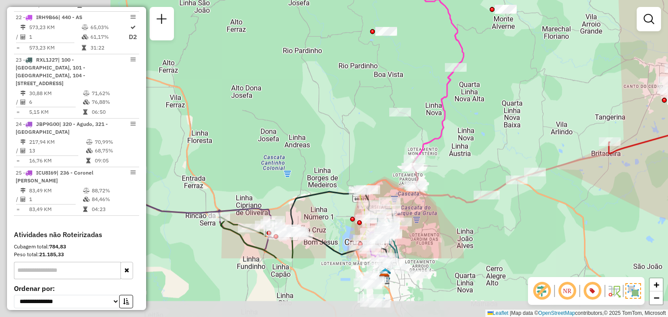
drag, startPoint x: 365, startPoint y: 235, endPoint x: 533, endPoint y: 145, distance: 190.6
click at [533, 145] on div "Rota 1 - Placa QJS6786 41809960 - ADRI PRESENTES Janela de atendimento Grade de…" at bounding box center [334, 158] width 668 height 317
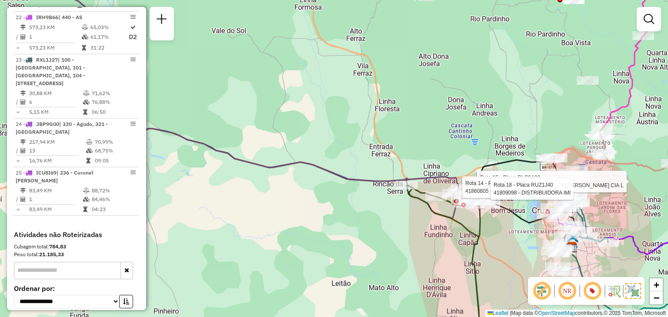
drag, startPoint x: 316, startPoint y: 215, endPoint x: 571, endPoint y: 240, distance: 255.4
click at [571, 240] on div "Rota 1 - Placa QJS6786 41809960 - ADRI PRESENTES Rota 15 - Placa RLC6A08 418058…" at bounding box center [334, 158] width 668 height 317
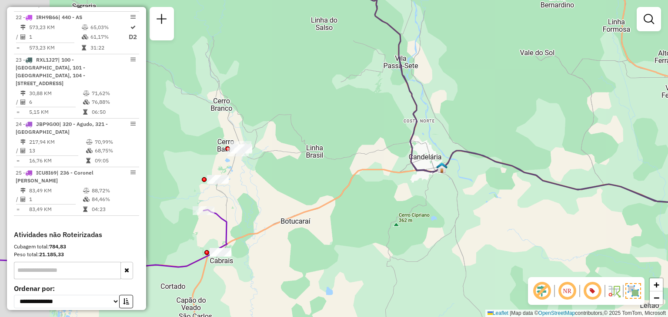
drag, startPoint x: 356, startPoint y: 234, endPoint x: 564, endPoint y: 209, distance: 208.8
click at [564, 209] on div "Rota 1 - Placa QJS6786 41809960 - ADRI PRESENTES Rota 15 - Placa RLC6A08 418058…" at bounding box center [334, 158] width 668 height 317
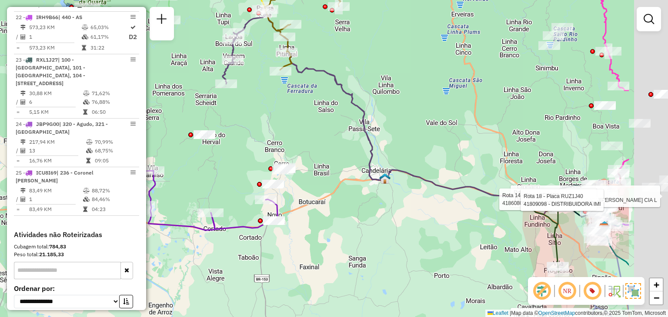
drag, startPoint x: 488, startPoint y: 231, endPoint x: 296, endPoint y: 238, distance: 192.6
click at [296, 238] on div "Rota 1 - Placa QJS6786 41809960 - ADRI PRESENTES Rota 15 - Placa RLC6A08 418058…" at bounding box center [334, 158] width 668 height 317
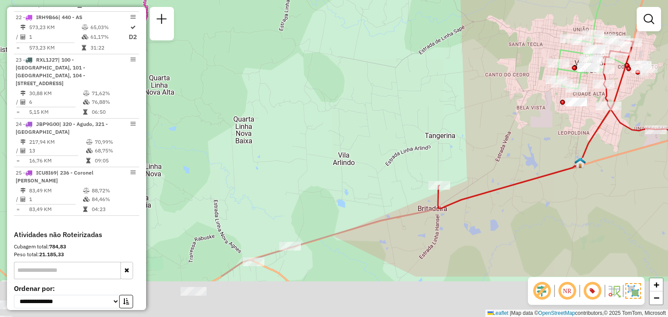
drag, startPoint x: 419, startPoint y: 223, endPoint x: 502, endPoint y: 147, distance: 112.3
click at [501, 148] on div "Rota 1 - Placa QJS6786 41809960 - ADRI PRESENTES Rota 15 - Placa RLC6A08 418058…" at bounding box center [334, 158] width 668 height 317
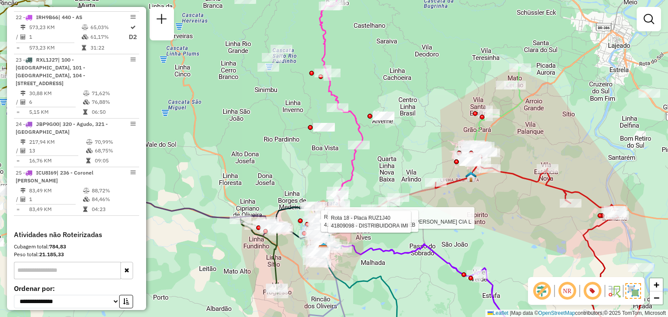
click at [467, 245] on div "Rota 1 - Placa QJS6786 41809960 - ADRI PRESENTES Rota 15 - Placa RLC6A08 418058…" at bounding box center [334, 158] width 668 height 317
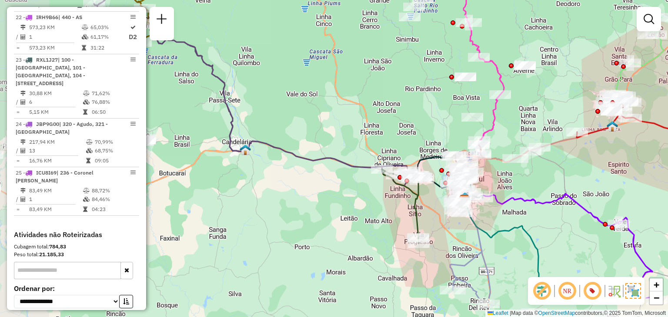
drag, startPoint x: 437, startPoint y: 222, endPoint x: 578, endPoint y: 172, distance: 149.8
click at [578, 172] on div "Janela de atendimento Grade de atendimento Capacidade Transportadoras Veículos …" at bounding box center [334, 158] width 668 height 317
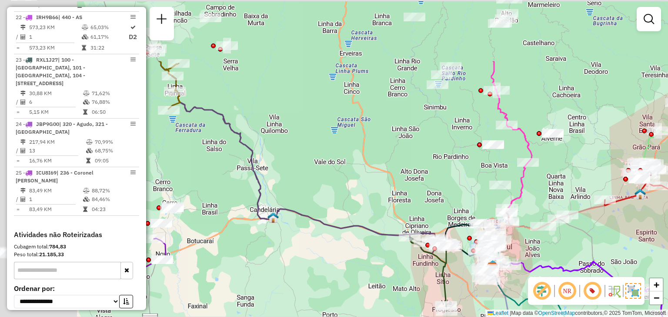
drag, startPoint x: 364, startPoint y: 98, endPoint x: 475, endPoint y: 195, distance: 147.5
click at [475, 195] on div "Janela de atendimento Grade de atendimento Capacidade Transportadoras Veículos …" at bounding box center [334, 158] width 668 height 317
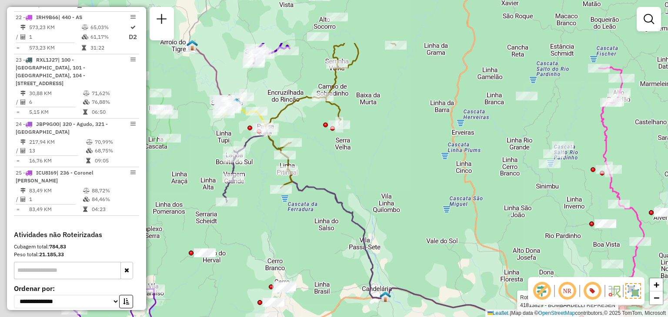
drag, startPoint x: 276, startPoint y: 116, endPoint x: 395, endPoint y: 199, distance: 145.4
click at [395, 199] on div "Rota 7 - Placa JBO0C72 41813829 - BOMBARDELLI REPRESEN Janela de atendimento Gr…" at bounding box center [334, 158] width 668 height 317
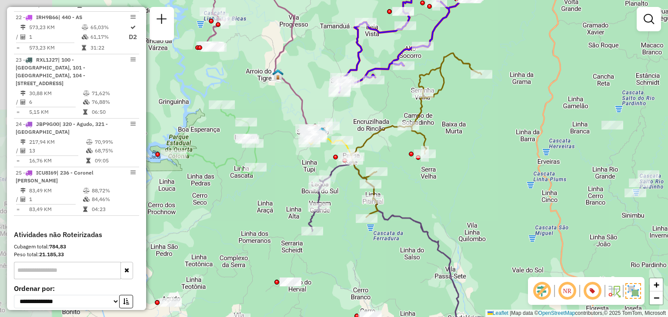
drag, startPoint x: 366, startPoint y: 119, endPoint x: 436, endPoint y: 144, distance: 74.6
click at [440, 139] on div "Rota 7 - Placa JBO0C72 41813829 - BOMBARDELLI REPRESEN Janela de atendimento Gr…" at bounding box center [334, 158] width 668 height 317
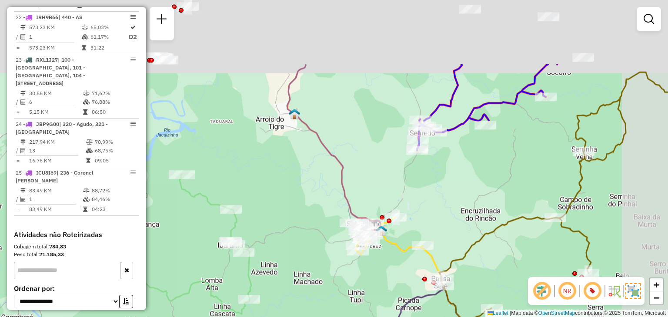
drag, startPoint x: 475, startPoint y: 93, endPoint x: 421, endPoint y: 192, distance: 113.2
click at [421, 192] on div "Rota 7 - Placa JBO0C72 41813829 - BOMBARDELLI REPRESEN Janela de atendimento Gr…" at bounding box center [334, 158] width 668 height 317
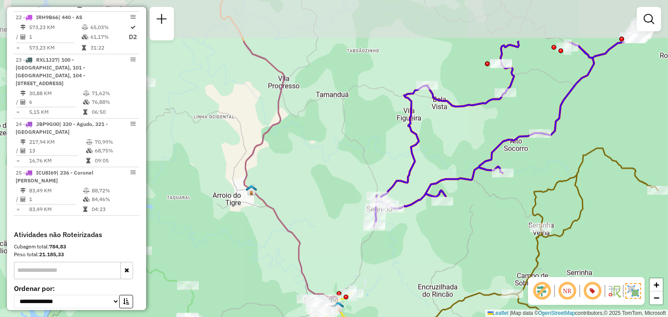
drag, startPoint x: 361, startPoint y: 123, endPoint x: 320, endPoint y: 195, distance: 83.5
click at [320, 195] on div "Rota 7 - Placa JBO0C72 41813829 - BOMBARDELLI REPRESEN Janela de atendimento Gr…" at bounding box center [334, 158] width 668 height 317
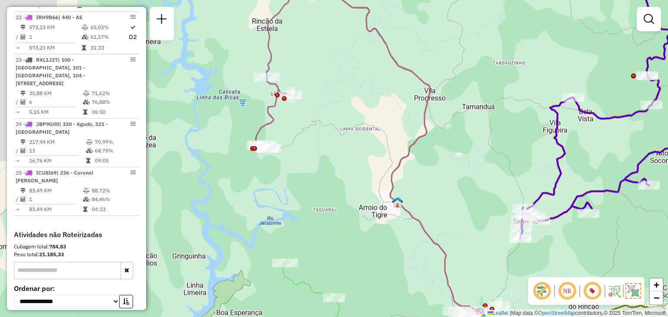
drag, startPoint x: 299, startPoint y: 184, endPoint x: 464, endPoint y: 199, distance: 165.3
click at [464, 198] on div "Rota 7 - Placa JBO0C72 41813829 - BOMBARDELLI REPRESEN Janela de atendimento Gr…" at bounding box center [334, 158] width 668 height 317
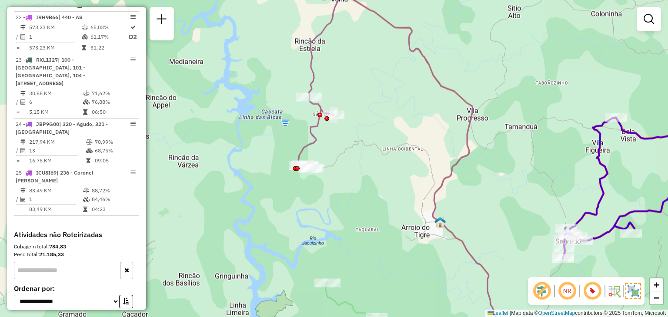
drag, startPoint x: 358, startPoint y: 173, endPoint x: 373, endPoint y: 191, distance: 23.5
click at [387, 195] on div "Rota 7 - Placa JBO0C72 41813829 - BOMBARDELLI REPRESEN Janela de atendimento Gr…" at bounding box center [334, 158] width 668 height 317
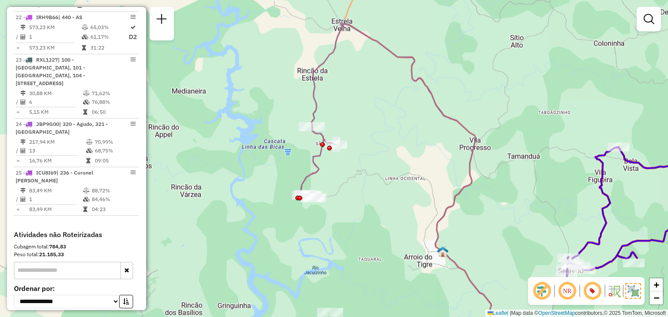
drag, startPoint x: 417, startPoint y: 140, endPoint x: 407, endPoint y: 178, distance: 39.1
click at [409, 173] on div "Rota 7 - Placa JBO0C72 41813829 - BOMBARDELLI REPRESEN Janela de atendimento Gr…" at bounding box center [334, 158] width 668 height 317
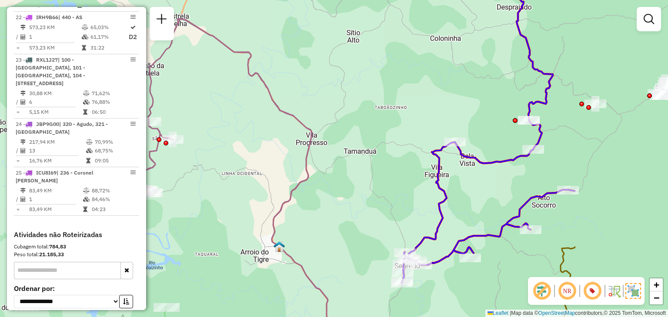
drag, startPoint x: 518, startPoint y: 225, endPoint x: 349, endPoint y: 214, distance: 169.0
click at [349, 214] on div "Rota 7 - Placa JBO0C72 41813829 - BOMBARDELLI REPRESEN Janela de atendimento Gr…" at bounding box center [334, 158] width 668 height 317
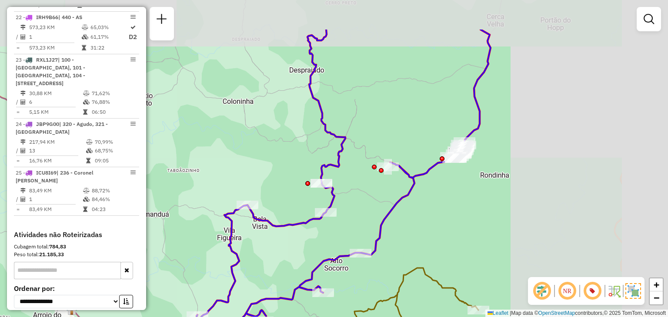
drag, startPoint x: 553, startPoint y: 161, endPoint x: 355, endPoint y: 222, distance: 207.4
click at [355, 222] on div "Rota 7 - Placa JBO0C72 41813829 - BOMBARDELLI REPRESEN Janela de atendimento Gr…" at bounding box center [334, 158] width 668 height 317
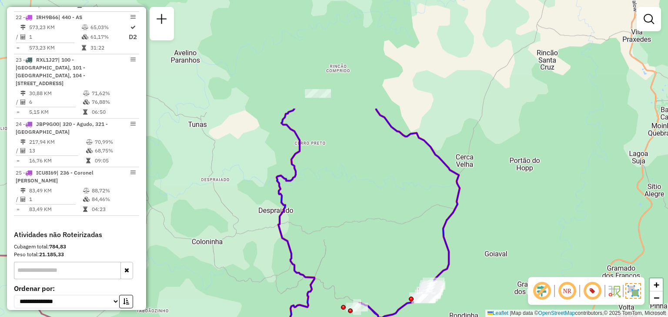
drag, startPoint x: 384, startPoint y: 120, endPoint x: 353, endPoint y: 260, distance: 143.7
click at [353, 260] on div "Rota 7 - Placa JBO0C72 41813829 - BOMBARDELLI REPRESEN Janela de atendimento Gr…" at bounding box center [334, 158] width 668 height 317
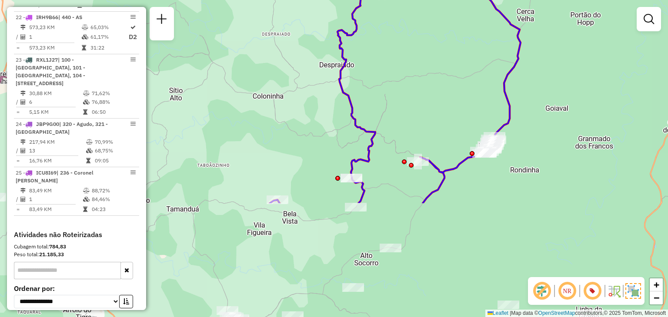
drag, startPoint x: 353, startPoint y: 262, endPoint x: 418, endPoint y: 109, distance: 166.1
click at [418, 109] on div "Rota 7 - Placa JBO0C72 41813829 - BOMBARDELLI REPRESEN Janela de atendimento Gr…" at bounding box center [334, 158] width 668 height 317
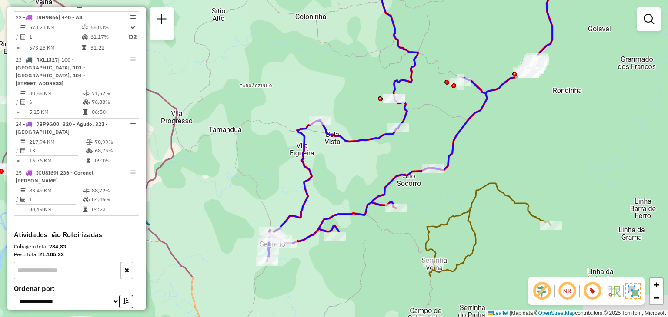
drag, startPoint x: 394, startPoint y: 194, endPoint x: 430, endPoint y: 120, distance: 82.0
click at [430, 120] on div "Rota 7 - Placa JBO0C72 41813829 - BOMBARDELLI REPRESEN Janela de atendimento Gr…" at bounding box center [334, 158] width 668 height 317
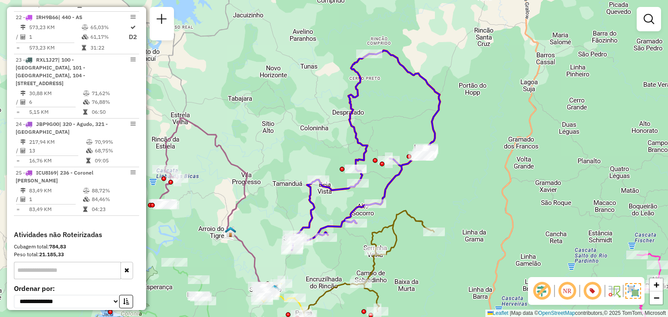
drag, startPoint x: 390, startPoint y: 160, endPoint x: 361, endPoint y: 200, distance: 49.4
click at [361, 200] on div "Rota 7 - Placa JBO0C72 41813829 - BOMBARDELLI REPRESEN Janela de atendimento Gr…" at bounding box center [334, 158] width 668 height 317
click at [490, 193] on div "Rota 7 - Placa JBO0C72 41813829 - BOMBARDELLI REPRESEN Rota 13 - Placa RLB2E29 …" at bounding box center [334, 158] width 668 height 317
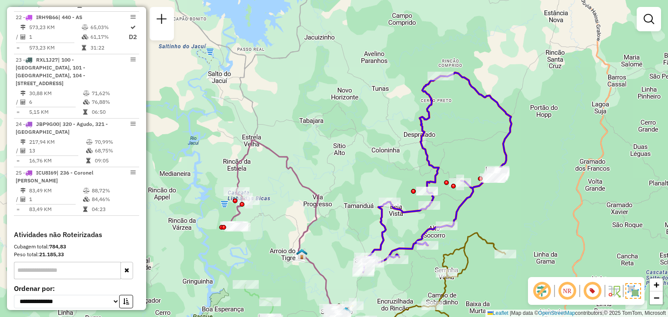
drag, startPoint x: 453, startPoint y: 205, endPoint x: 501, endPoint y: 219, distance: 49.7
click at [501, 219] on div "Janela de atendimento Grade de atendimento Capacidade Transportadoras Veículos …" at bounding box center [334, 158] width 668 height 317
select select "**********"
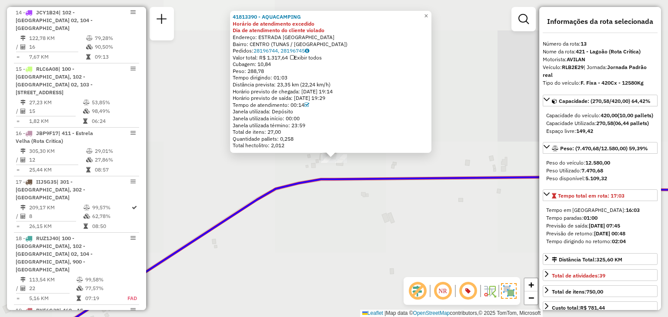
scroll to position [931, 0]
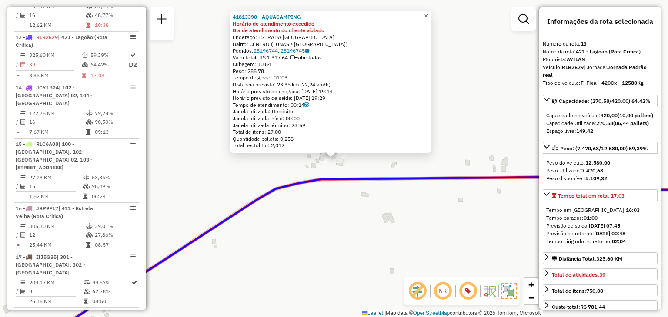
click at [428, 14] on span "×" at bounding box center [426, 15] width 4 height 7
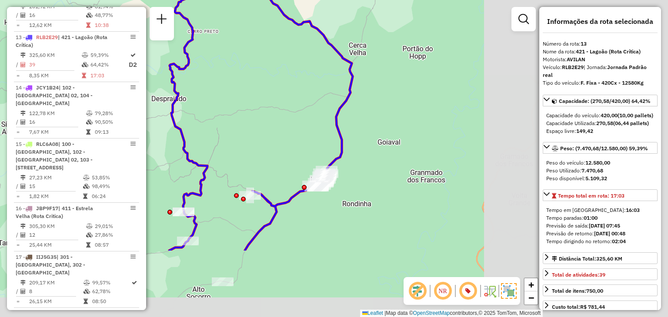
drag, startPoint x: 448, startPoint y: 154, endPoint x: 247, endPoint y: 58, distance: 222.6
click at [247, 58] on div "Janela de atendimento Grade de atendimento Capacidade Transportadoras Veículos …" at bounding box center [334, 158] width 668 height 317
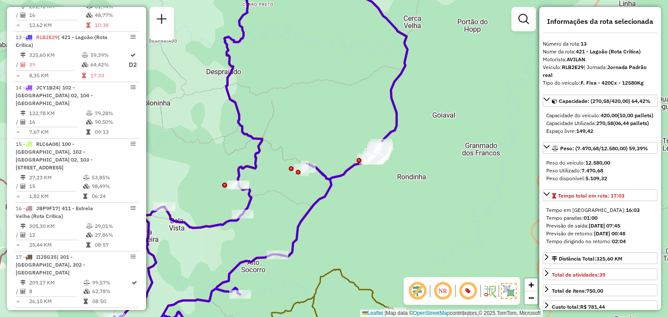
drag, startPoint x: 271, startPoint y: 120, endPoint x: 330, endPoint y: 100, distance: 62.9
click at [327, 94] on div "Janela de atendimento Grade de atendimento Capacidade Transportadoras Veículos …" at bounding box center [334, 158] width 668 height 317
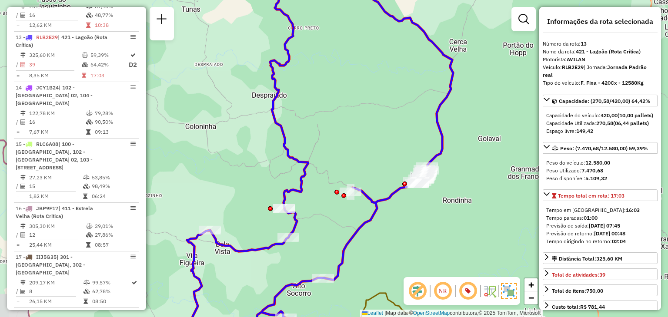
drag, startPoint x: 320, startPoint y: 115, endPoint x: 364, endPoint y: 133, distance: 47.5
click at [364, 134] on div "Janela de atendimento Grade de atendimento Capacidade Transportadoras Veículos …" at bounding box center [334, 158] width 668 height 317
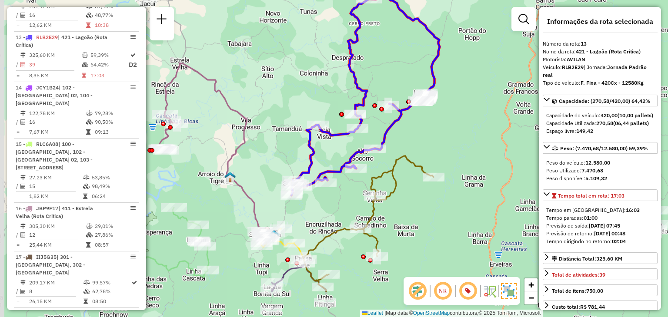
drag, startPoint x: 353, startPoint y: 136, endPoint x: 384, endPoint y: 80, distance: 64.4
click at [384, 80] on div "Janela de atendimento Grade de atendimento Capacidade Transportadoras Veículos …" at bounding box center [334, 158] width 668 height 317
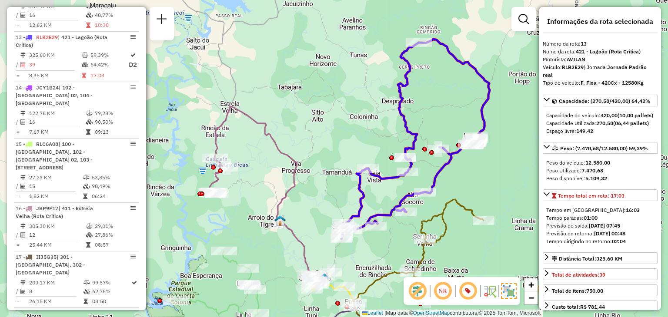
drag, startPoint x: 353, startPoint y: 75, endPoint x: 402, endPoint y: 119, distance: 66.2
click at [402, 119] on icon at bounding box center [415, 139] width 148 height 200
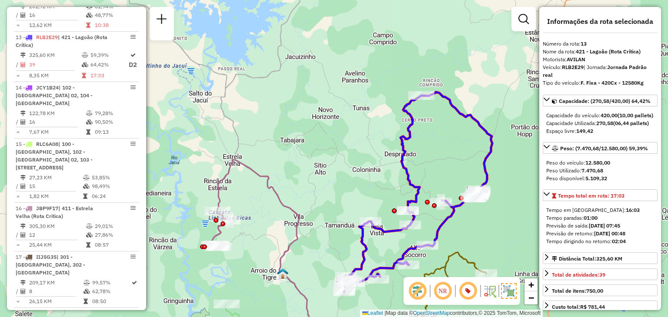
drag, startPoint x: 380, startPoint y: 74, endPoint x: 382, endPoint y: 127, distance: 52.6
click at [382, 127] on div "Janela de atendimento Grade de atendimento Capacidade Transportadoras Veículos …" at bounding box center [334, 158] width 668 height 317
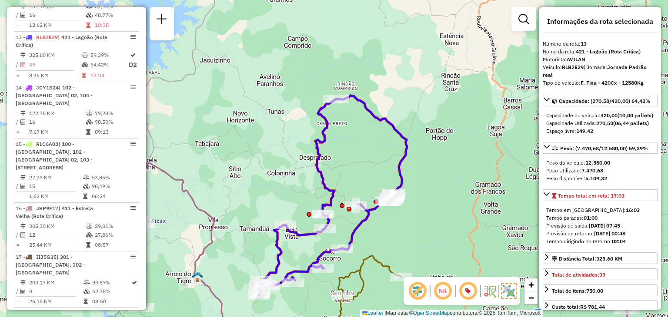
drag, startPoint x: 427, startPoint y: 137, endPoint x: 333, endPoint y: 136, distance: 93.9
click at [332, 135] on div "Janela de atendimento Grade de atendimento Capacidade Transportadoras Veículos …" at bounding box center [334, 158] width 668 height 317
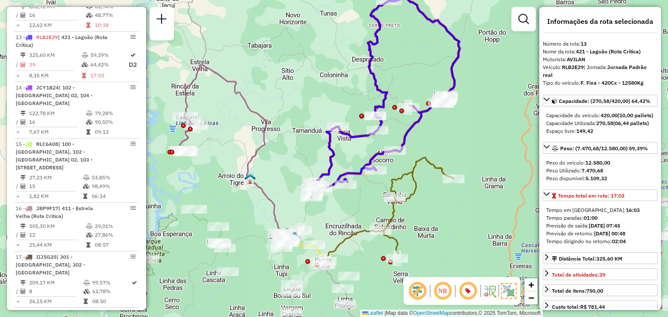
drag, startPoint x: 240, startPoint y: 248, endPoint x: 316, endPoint y: 128, distance: 141.8
click at [311, 131] on div "Janela de atendimento Grade de atendimento Capacidade Transportadoras Veículos …" at bounding box center [334, 158] width 668 height 317
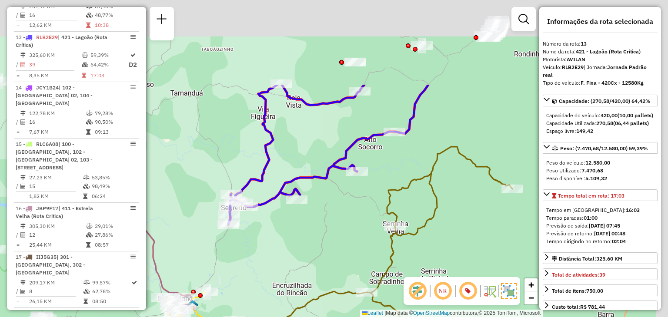
drag, startPoint x: 352, startPoint y: 179, endPoint x: 329, endPoint y: 206, distance: 35.2
click at [329, 206] on div "Janela de atendimento Grade de atendimento Capacidade Transportadoras Veículos …" at bounding box center [334, 158] width 668 height 317
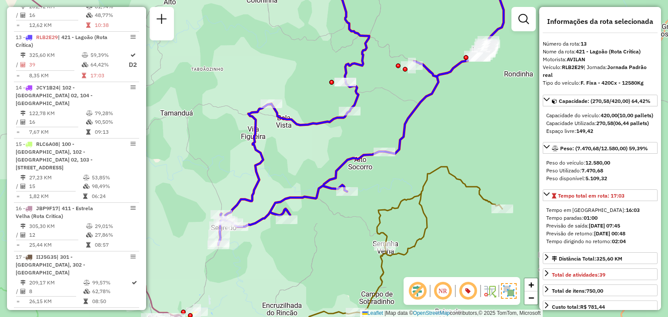
drag, startPoint x: 389, startPoint y: 94, endPoint x: 379, endPoint y: 114, distance: 22.2
click at [379, 114] on div "Janela de atendimento Grade de atendimento Capacidade Transportadoras Veículos …" at bounding box center [334, 158] width 668 height 317
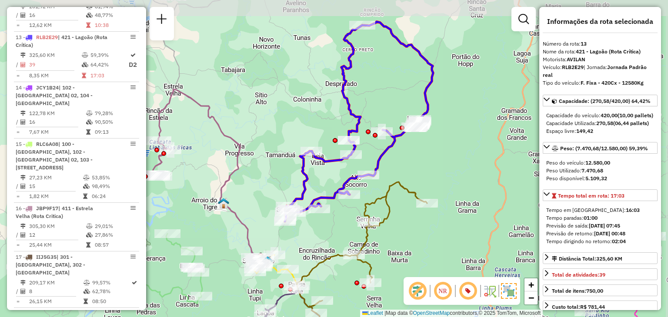
drag, startPoint x: 466, startPoint y: 106, endPoint x: 454, endPoint y: 147, distance: 42.8
click at [454, 147] on div "Janela de atendimento Grade de atendimento Capacidade Transportadoras Veículos …" at bounding box center [334, 158] width 668 height 317
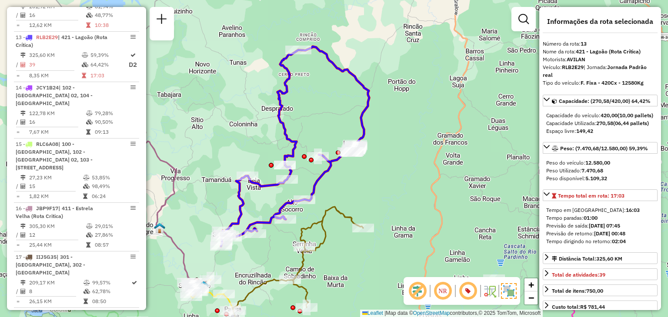
drag, startPoint x: 375, startPoint y: 100, endPoint x: 393, endPoint y: 124, distance: 29.5
click at [393, 124] on div "Janela de atendimento Grade de atendimento Capacidade Transportadoras Veículos …" at bounding box center [334, 158] width 668 height 317
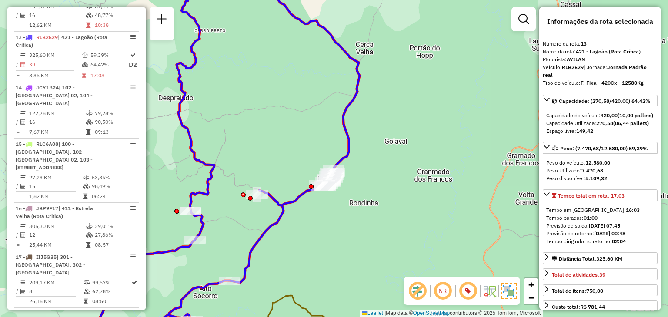
drag, startPoint x: 372, startPoint y: 156, endPoint x: 415, endPoint y: 143, distance: 45.4
click at [415, 143] on div "Janela de atendimento Grade de atendimento Capacidade Transportadoras Veículos …" at bounding box center [334, 158] width 668 height 317
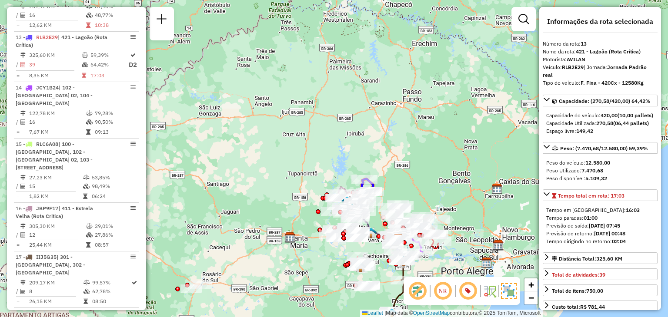
drag, startPoint x: 457, startPoint y: 257, endPoint x: 485, endPoint y: 197, distance: 66.5
click at [485, 197] on div "Janela de atendimento Grade de atendimento Capacidade Transportadoras Veículos …" at bounding box center [334, 158] width 668 height 317
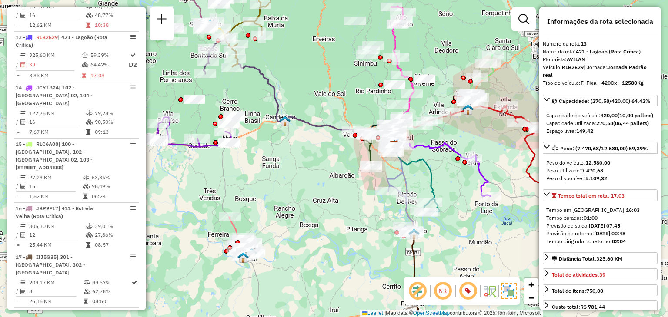
drag, startPoint x: 415, startPoint y: 117, endPoint x: 435, endPoint y: 132, distance: 24.2
click at [435, 132] on div "Janela de atendimento Grade de atendimento Capacidade Transportadoras Veículos …" at bounding box center [334, 158] width 668 height 317
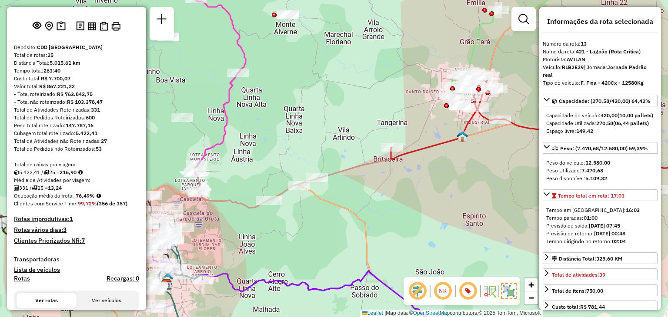
scroll to position [43, 0]
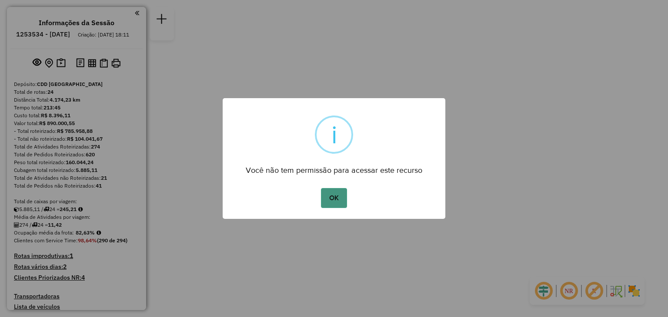
click at [336, 196] on button "OK" at bounding box center [334, 198] width 26 height 20
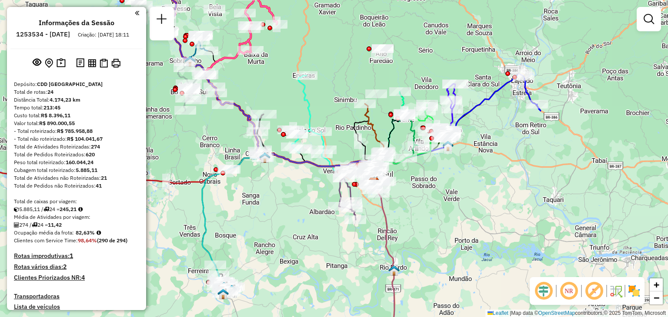
drag, startPoint x: 369, startPoint y: 149, endPoint x: 441, endPoint y: 186, distance: 81.4
click at [441, 186] on div "Janela de atendimento Grade de atendimento Capacidade Transportadoras Veículos …" at bounding box center [334, 158] width 668 height 317
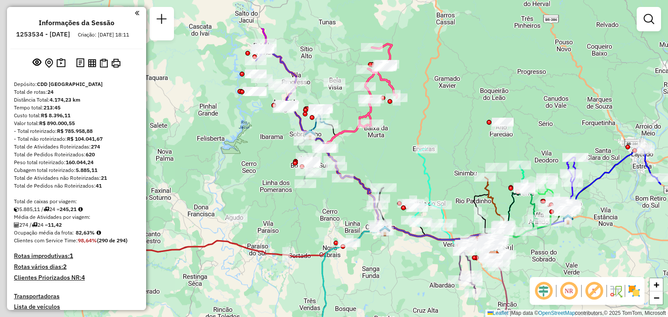
drag, startPoint x: 365, startPoint y: 112, endPoint x: 458, endPoint y: 176, distance: 113.7
click at [458, 176] on div "Janela de atendimento Grade de atendimento Capacidade Transportadoras Veículos …" at bounding box center [334, 158] width 668 height 317
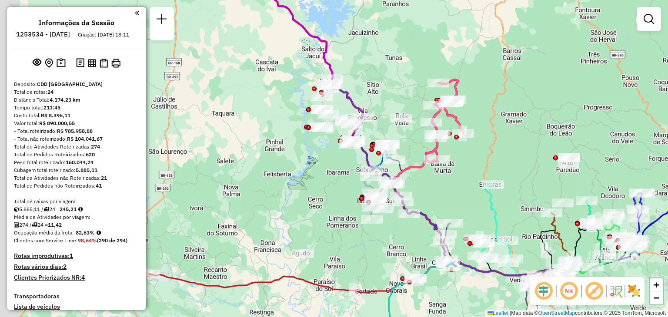
drag, startPoint x: 402, startPoint y: 169, endPoint x: 442, endPoint y: 190, distance: 44.9
click at [442, 190] on div "Janela de atendimento Grade de atendimento Capacidade Transportadoras Veículos …" at bounding box center [334, 158] width 668 height 317
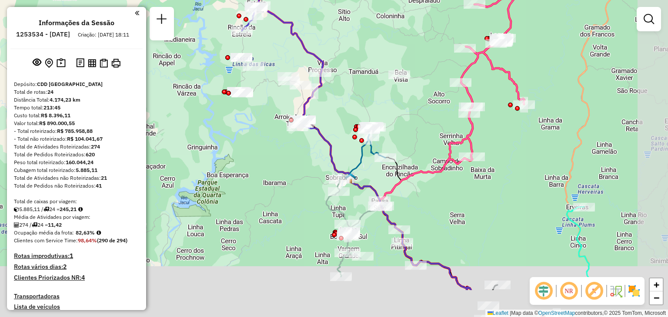
drag, startPoint x: 460, startPoint y: 183, endPoint x: 431, endPoint y: 128, distance: 63.0
click at [431, 128] on div "Janela de atendimento Grade de atendimento Capacidade Transportadoras Veículos …" at bounding box center [334, 158] width 668 height 317
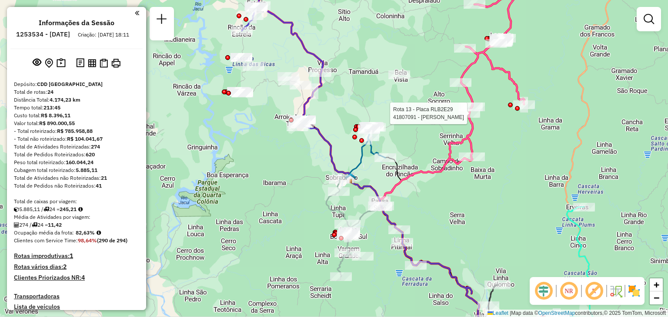
select select "**********"
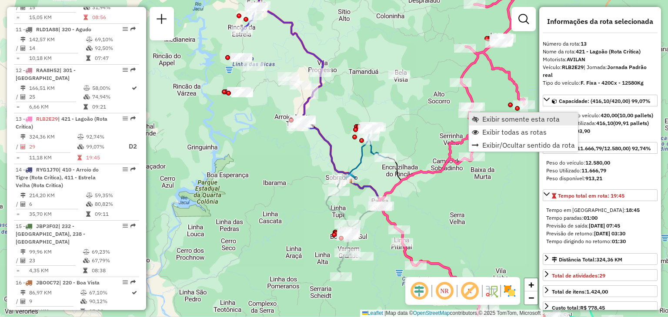
scroll to position [909, 0]
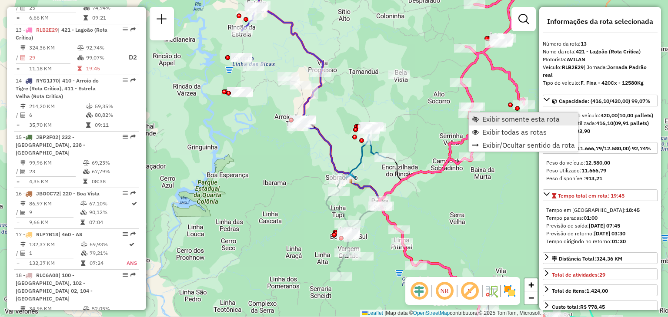
click at [498, 120] on span "Exibir somente esta rota" at bounding box center [520, 119] width 77 height 7
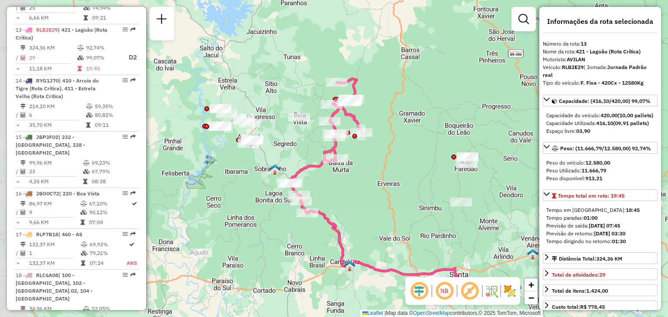
drag, startPoint x: 332, startPoint y: 135, endPoint x: 380, endPoint y: 167, distance: 57.6
click at [380, 167] on div "Janela de atendimento Grade de atendimento Capacidade Transportadoras Veículos …" at bounding box center [334, 158] width 668 height 317
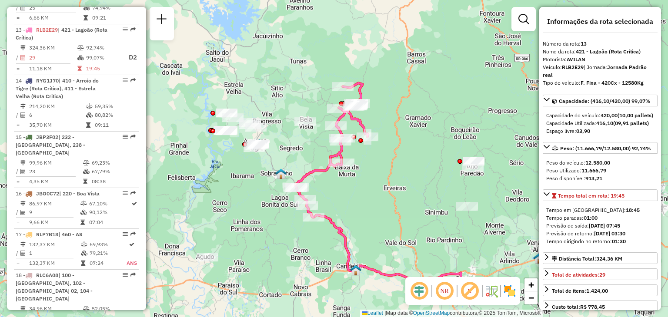
click at [446, 289] on em at bounding box center [444, 291] width 21 height 21
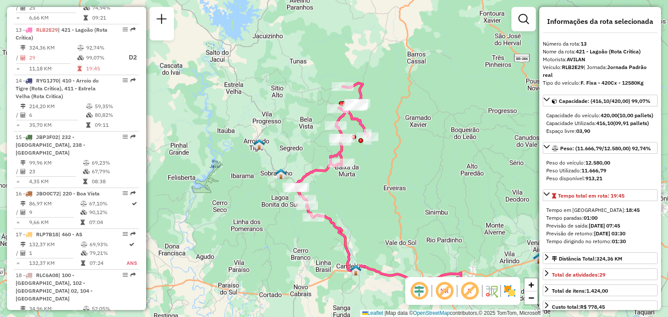
click at [446, 289] on em at bounding box center [444, 291] width 21 height 21
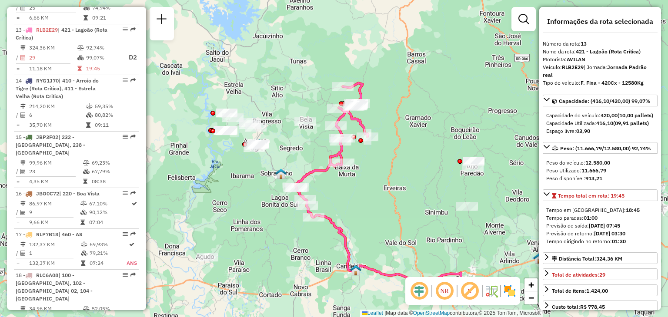
click at [446, 289] on em at bounding box center [444, 291] width 21 height 21
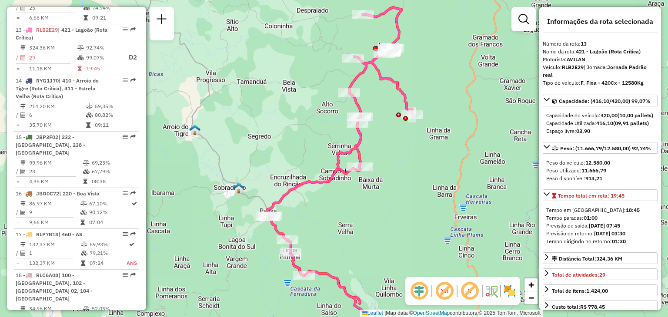
drag, startPoint x: 324, startPoint y: 192, endPoint x: 355, endPoint y: 213, distance: 37.2
click at [355, 213] on div "Janela de atendimento Grade de atendimento Capacidade Transportadoras Veículos …" at bounding box center [334, 158] width 668 height 317
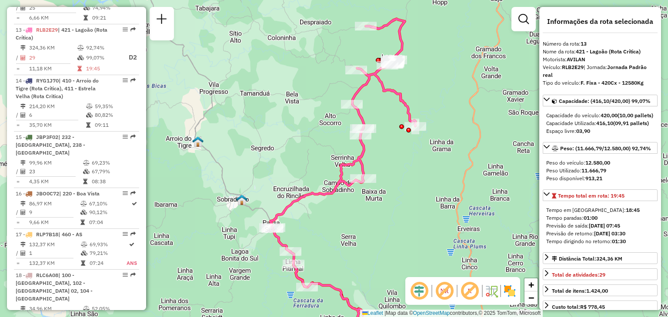
drag, startPoint x: 407, startPoint y: 146, endPoint x: 407, endPoint y: 167, distance: 20.9
click at [407, 167] on div "Janela de atendimento Grade de atendimento Capacidade Transportadoras Veículos …" at bounding box center [334, 158] width 668 height 317
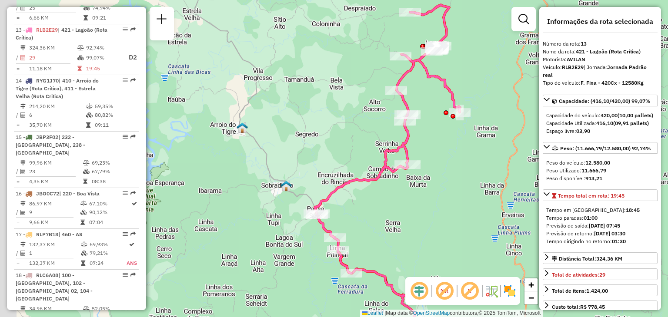
drag, startPoint x: 309, startPoint y: 245, endPoint x: 366, endPoint y: 215, distance: 64.7
click at [366, 215] on div "Janela de atendimento Grade de atendimento Capacidade Transportadoras Veículos …" at bounding box center [334, 158] width 668 height 317
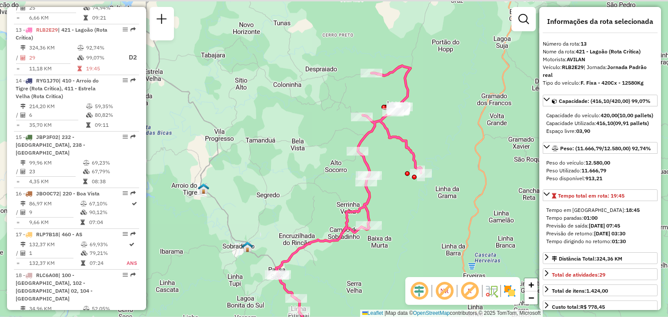
drag, startPoint x: 454, startPoint y: 144, endPoint x: 406, endPoint y: 212, distance: 83.2
click at [406, 212] on div "Janela de atendimento Grade de atendimento Capacidade Transportadoras Veículos …" at bounding box center [334, 158] width 668 height 317
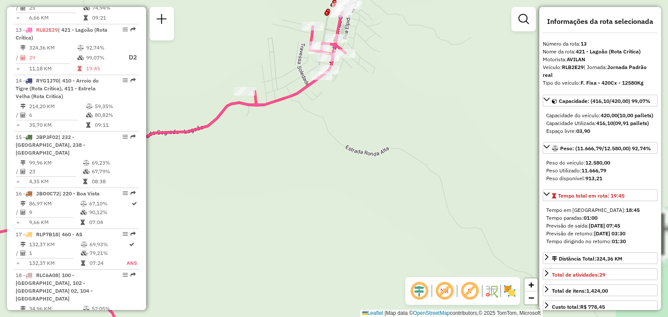
drag, startPoint x: 359, startPoint y: 49, endPoint x: 407, endPoint y: 158, distance: 118.7
click at [407, 158] on div "Janela de atendimento Grade de atendimento Capacidade Transportadoras Veículos …" at bounding box center [334, 158] width 668 height 317
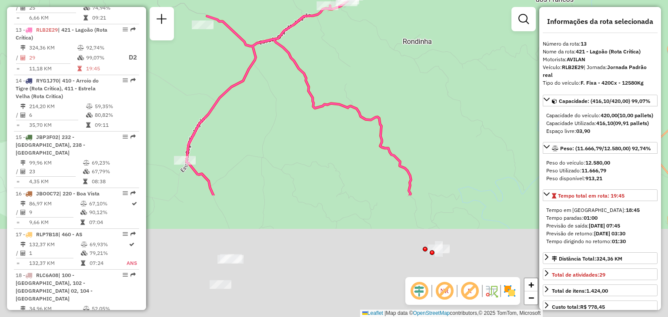
drag, startPoint x: 428, startPoint y: 225, endPoint x: 380, endPoint y: 70, distance: 161.9
click at [380, 70] on div "Janela de atendimento Grade de atendimento Capacidade Transportadoras Veículos …" at bounding box center [334, 158] width 668 height 317
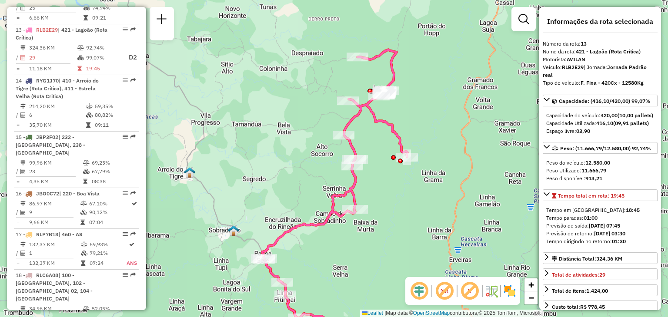
drag, startPoint x: 397, startPoint y: 105, endPoint x: 408, endPoint y: 126, distance: 23.3
click at [408, 126] on div "Janela de atendimento Grade de atendimento Capacidade Transportadoras Veículos …" at bounding box center [334, 158] width 668 height 317
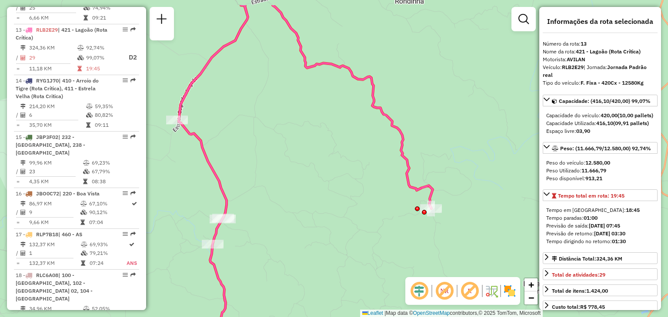
drag, startPoint x: 414, startPoint y: 108, endPoint x: 431, endPoint y: 146, distance: 41.0
click at [431, 146] on div "Janela de atendimento Grade de atendimento Capacidade Transportadoras Veículos …" at bounding box center [334, 158] width 668 height 317
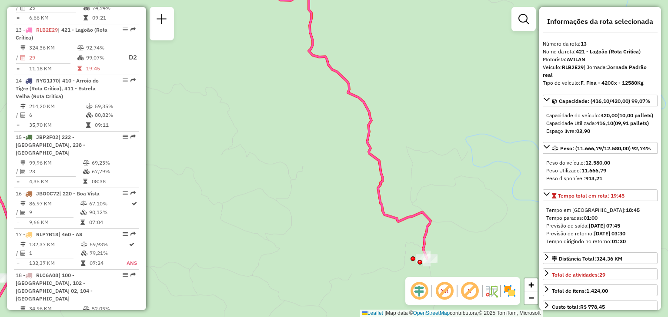
drag, startPoint x: 422, startPoint y: 137, endPoint x: 441, endPoint y: 156, distance: 27.0
click at [441, 156] on div "Janela de atendimento Grade de atendimento Capacidade Transportadoras Veículos …" at bounding box center [334, 158] width 668 height 317
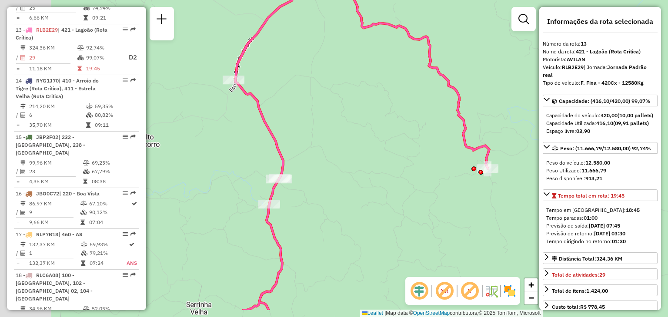
drag, startPoint x: 342, startPoint y: 193, endPoint x: 402, endPoint y: 149, distance: 74.5
click at [402, 149] on div "Janela de atendimento Grade de atendimento Capacidade Transportadoras Veículos …" at bounding box center [334, 158] width 668 height 317
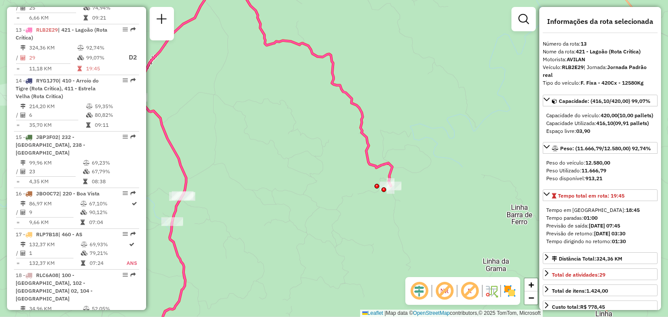
drag, startPoint x: 513, startPoint y: 143, endPoint x: 410, endPoint y: 165, distance: 105.4
click at [410, 165] on div "Janela de atendimento Grade de atendimento Capacidade Transportadoras Veículos …" at bounding box center [334, 158] width 668 height 317
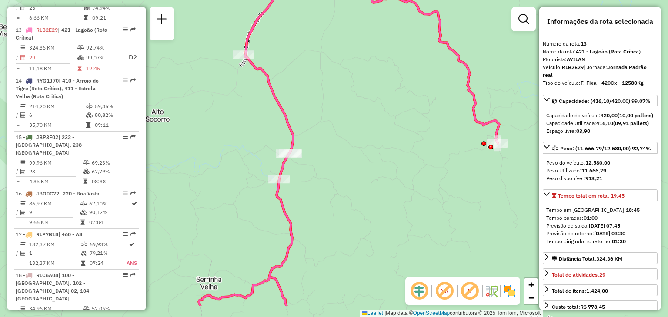
drag, startPoint x: 419, startPoint y: 182, endPoint x: 525, endPoint y: 139, distance: 114.8
click at [525, 139] on div "Janela de atendimento Grade de atendimento Capacidade Transportadoras Veículos …" at bounding box center [334, 158] width 668 height 317
drag, startPoint x: 525, startPoint y: 139, endPoint x: 516, endPoint y: 147, distance: 12.6
click at [524, 140] on div "Janela de atendimento Grade de atendimento Capacidade Transportadoras Veículos …" at bounding box center [334, 158] width 668 height 317
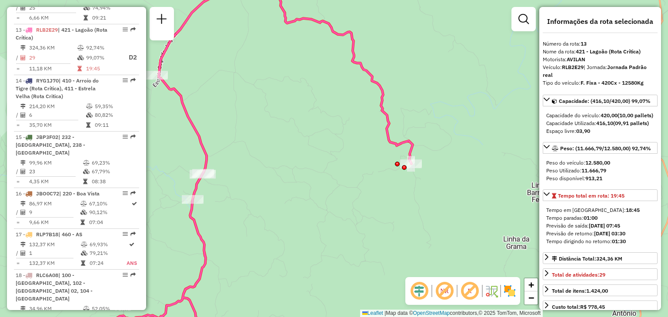
drag, startPoint x: 502, startPoint y: 164, endPoint x: 417, endPoint y: 183, distance: 87.3
click at [417, 183] on div "Janela de atendimento Grade de atendimento Capacidade Transportadoras Veículos …" at bounding box center [334, 158] width 668 height 317
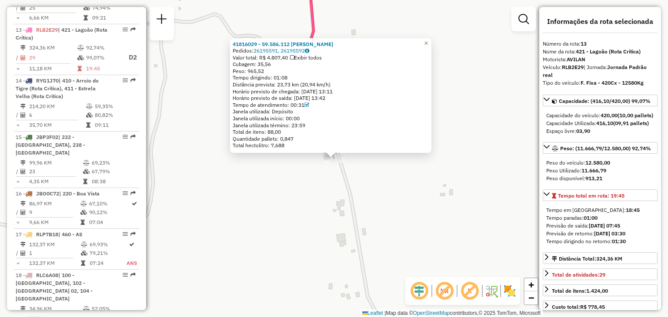
scroll to position [910, 0]
click at [428, 40] on span "×" at bounding box center [426, 43] width 4 height 7
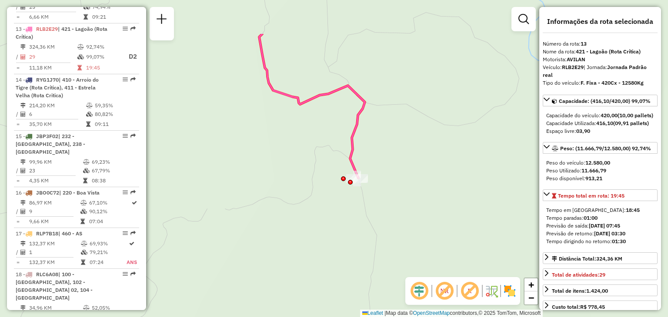
drag, startPoint x: 371, startPoint y: 88, endPoint x: 406, endPoint y: 153, distance: 74.7
click at [406, 153] on div "Janela de atendimento Grade de atendimento Capacidade Transportadoras Veículos …" at bounding box center [334, 158] width 668 height 317
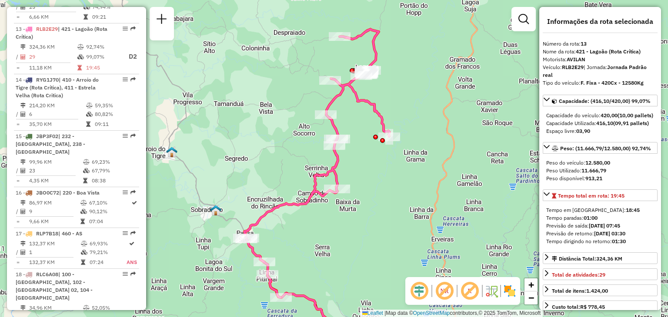
drag, startPoint x: 418, startPoint y: 126, endPoint x: 403, endPoint y: 113, distance: 19.5
click at [403, 113] on div "Janela de atendimento Grade de atendimento Capacidade Transportadoras Veículos …" at bounding box center [334, 158] width 668 height 317
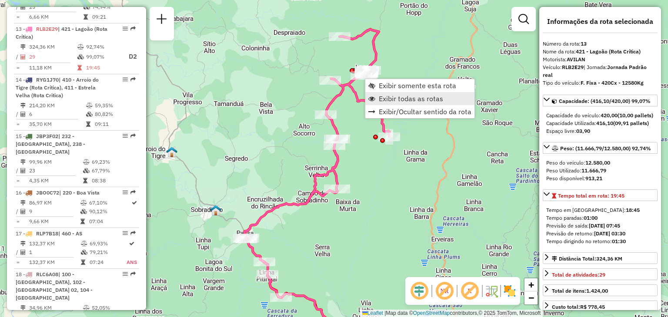
click at [386, 95] on span "Exibir todas as rotas" at bounding box center [411, 98] width 64 height 7
